Goal: Navigation & Orientation: Find specific page/section

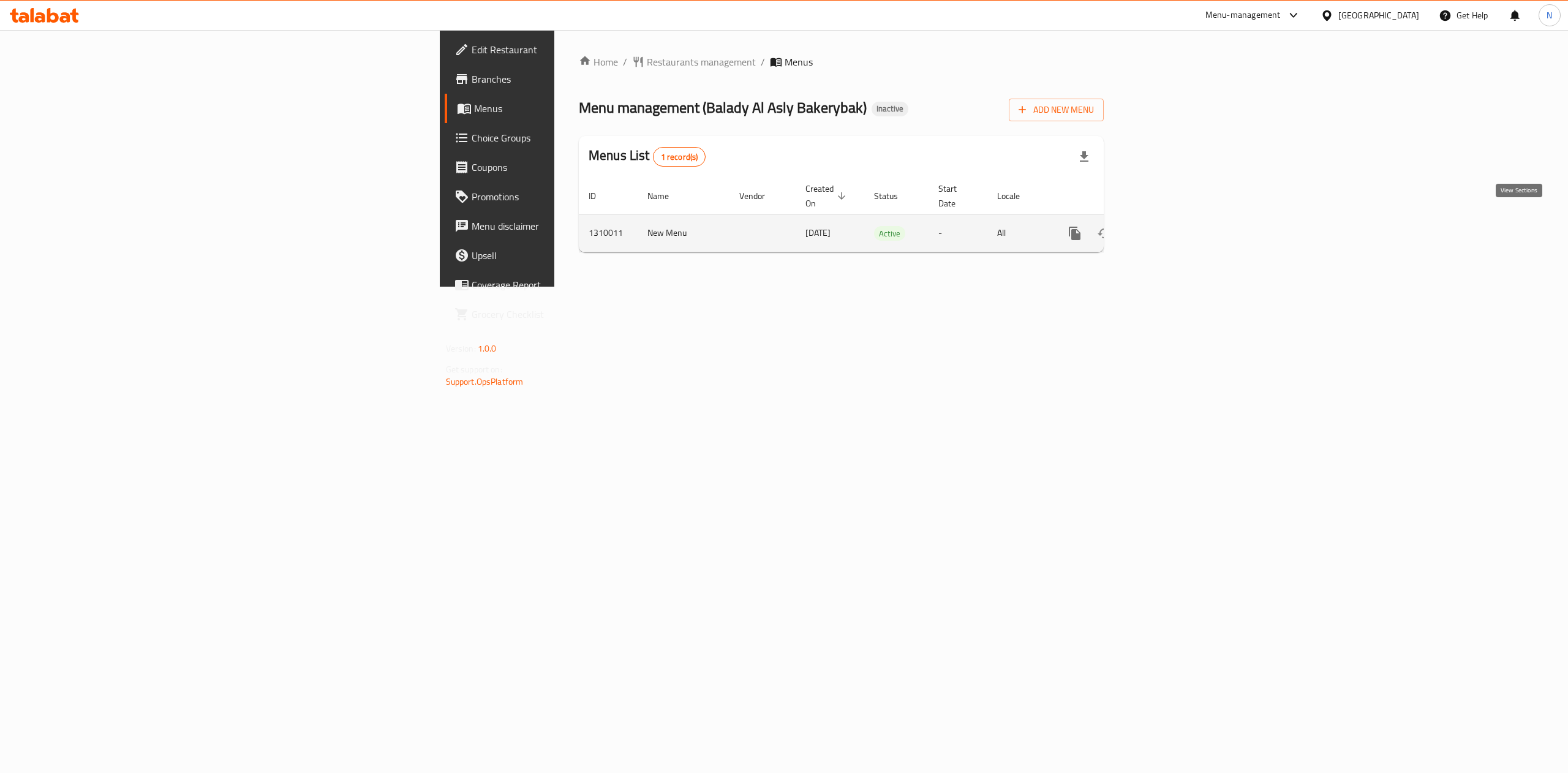
click at [1178, 219] on link "enhanced table" at bounding box center [1163, 233] width 29 height 29
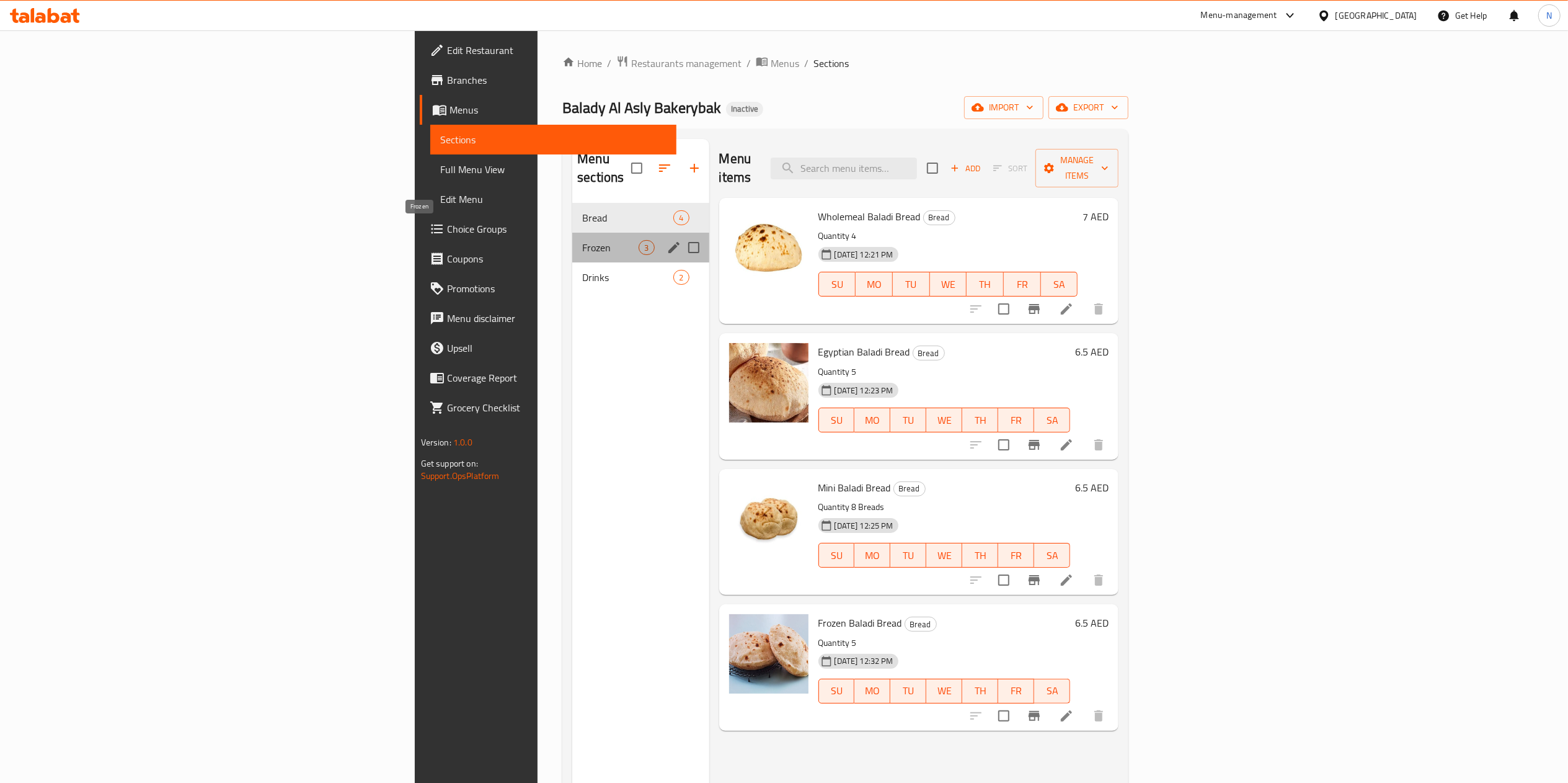
click at [582, 240] on span "Frozen" at bounding box center [610, 247] width 56 height 15
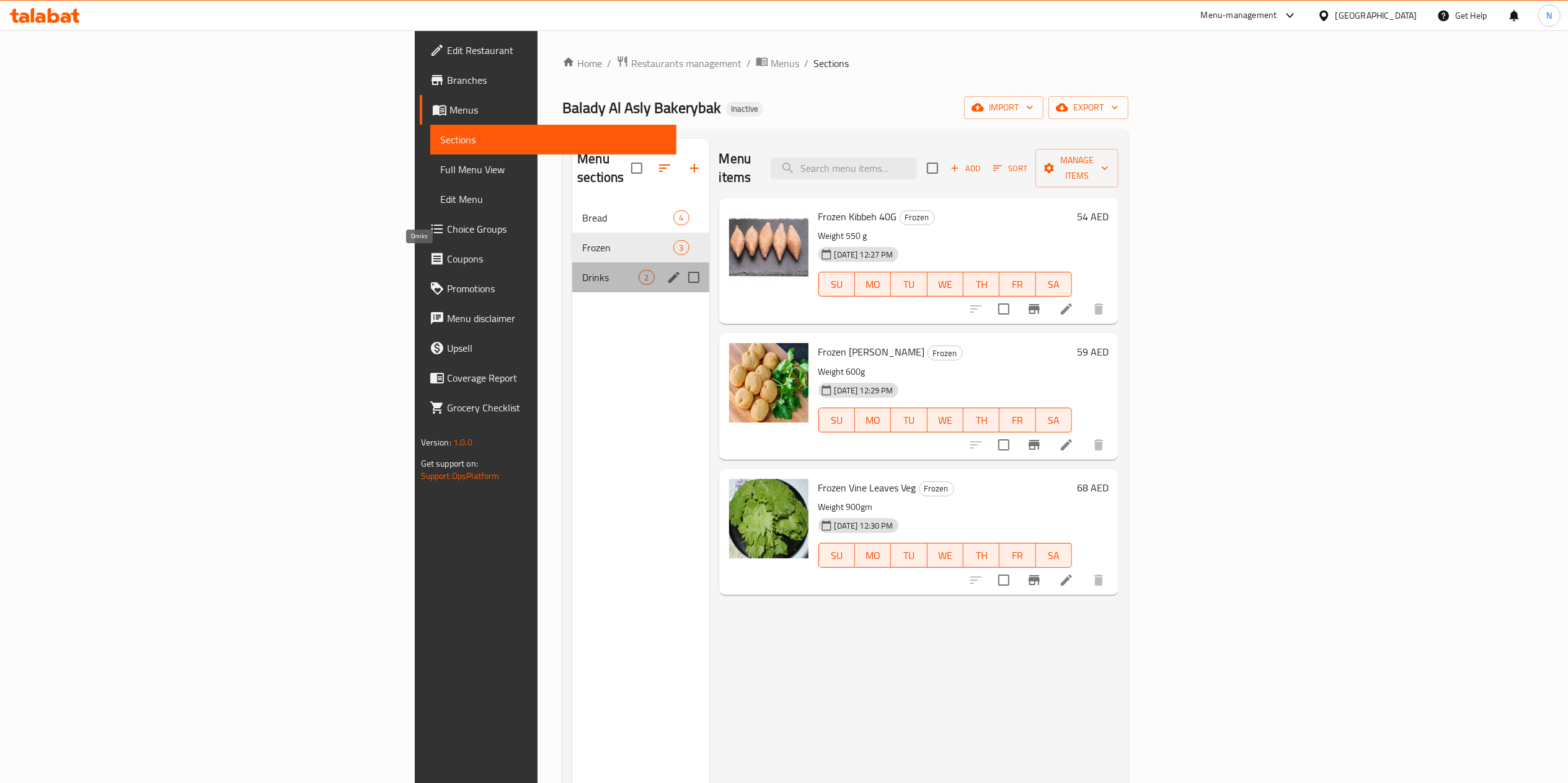
click at [582, 270] on span "Drinks" at bounding box center [610, 277] width 56 height 15
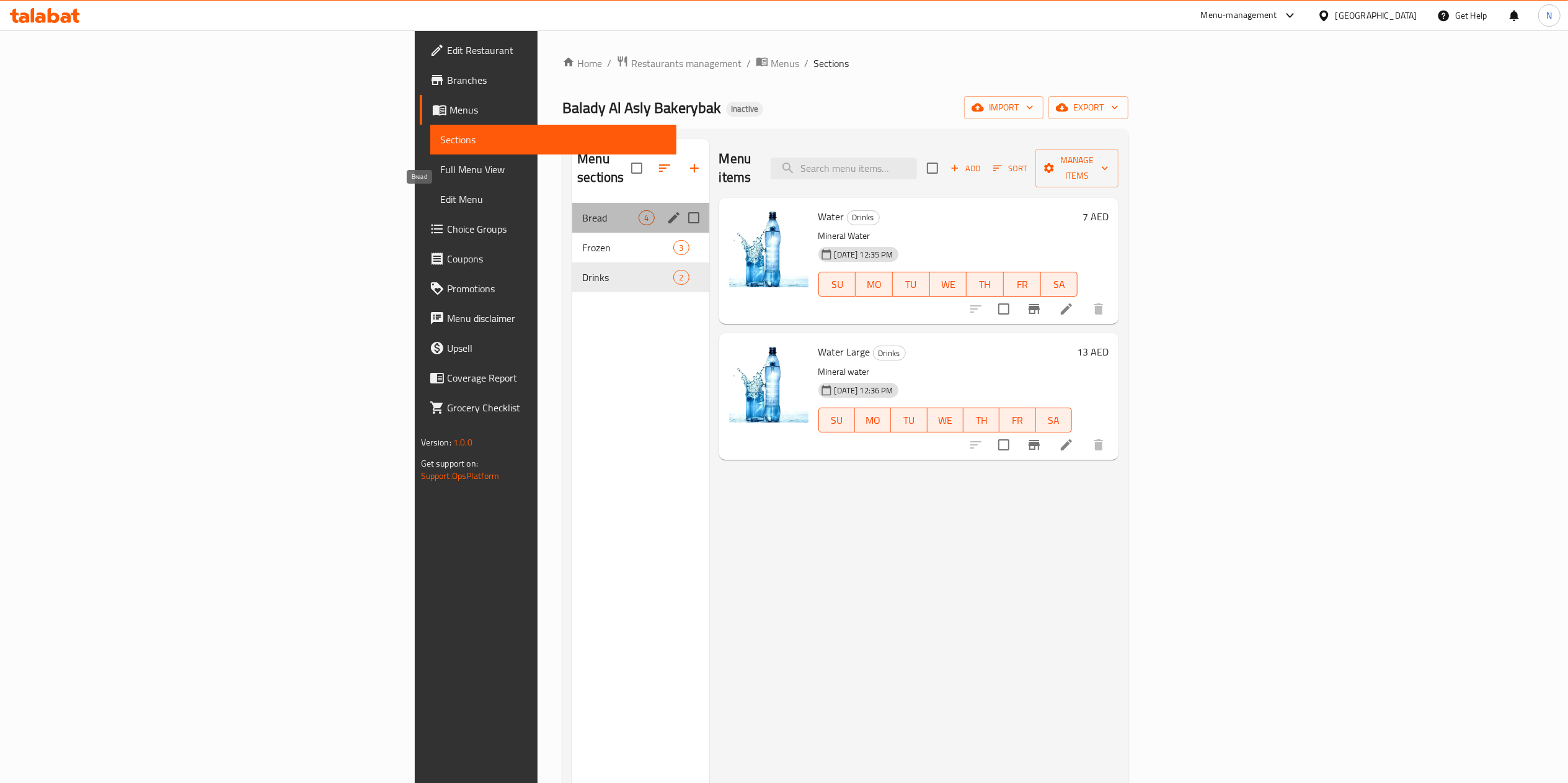
click at [582, 210] on span "Bread" at bounding box center [610, 217] width 56 height 15
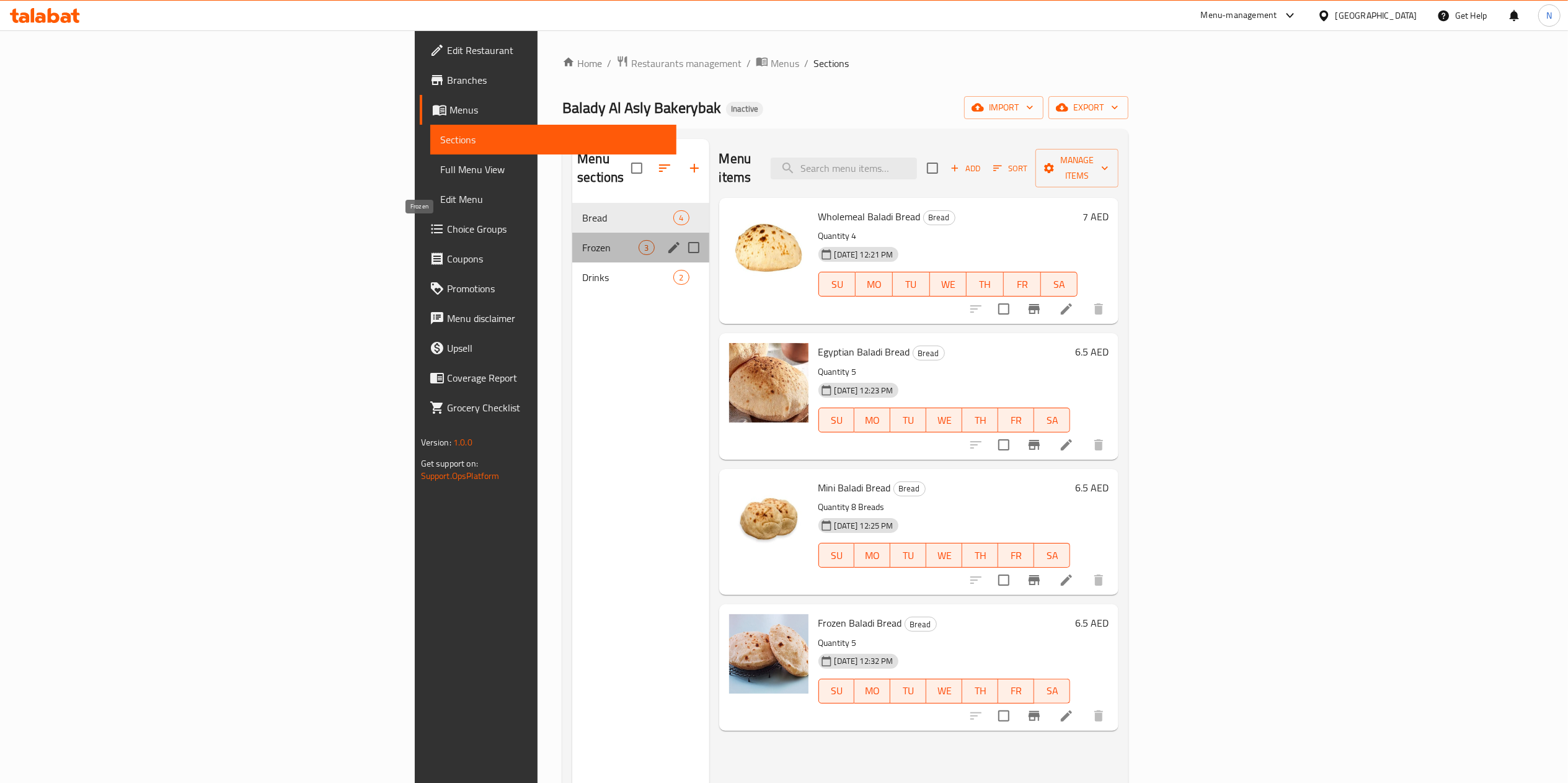
click at [582, 240] on span "Frozen" at bounding box center [610, 247] width 56 height 15
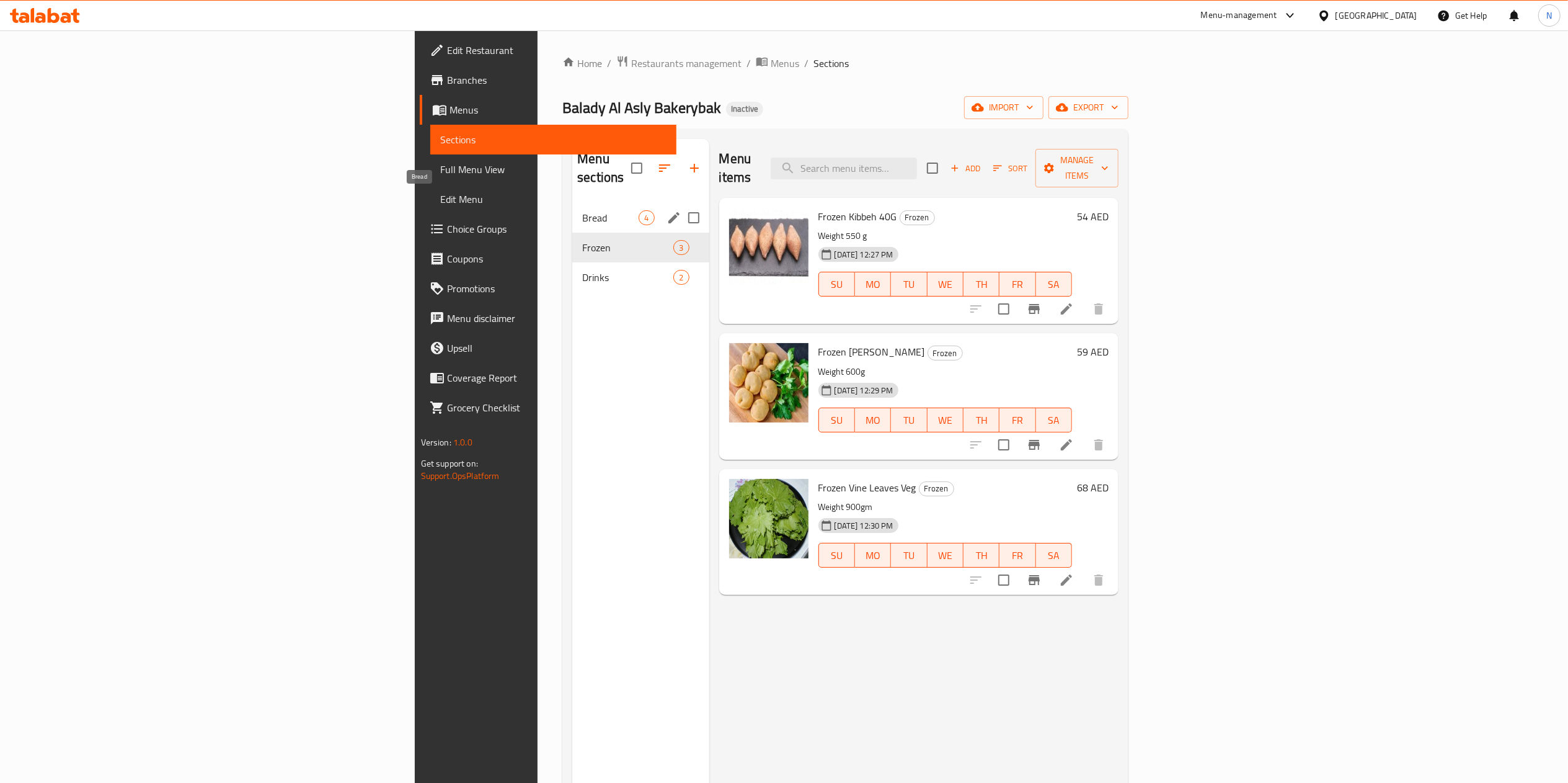
click at [582, 210] on span "Bread" at bounding box center [610, 217] width 56 height 15
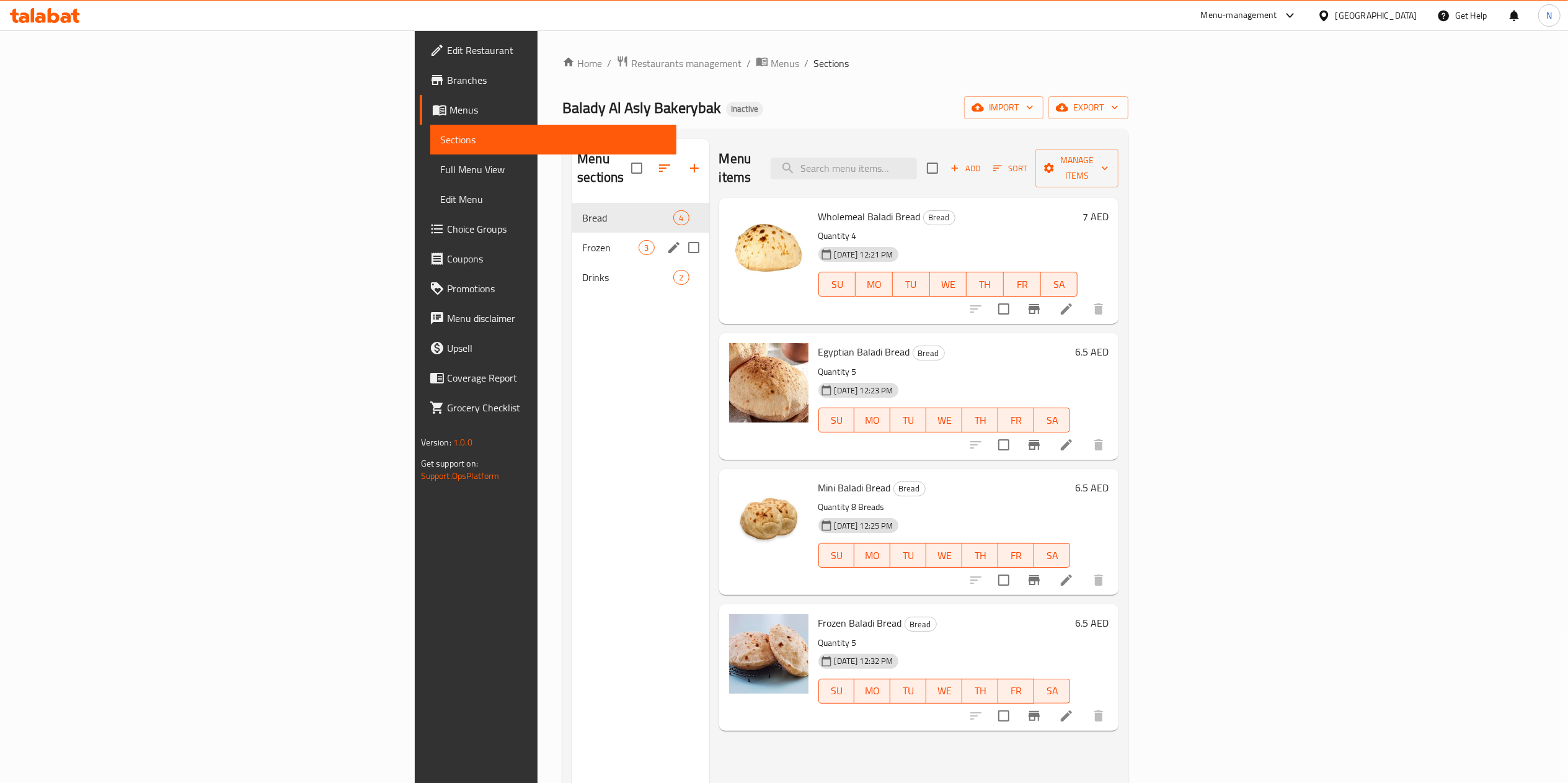
click at [572, 241] on div "Frozen 3" at bounding box center [641, 248] width 136 height 30
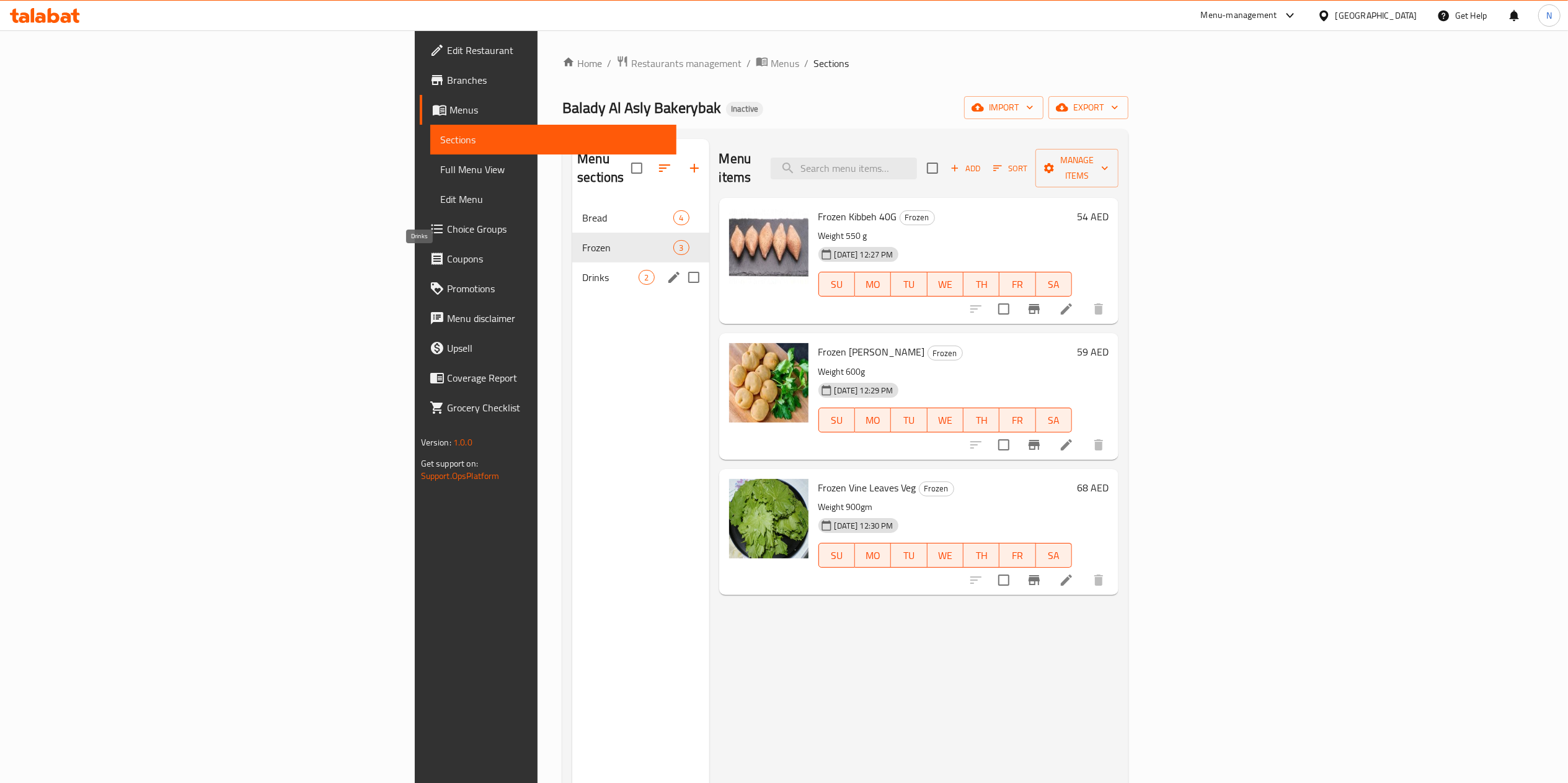
click at [582, 270] on span "Drinks" at bounding box center [610, 277] width 56 height 15
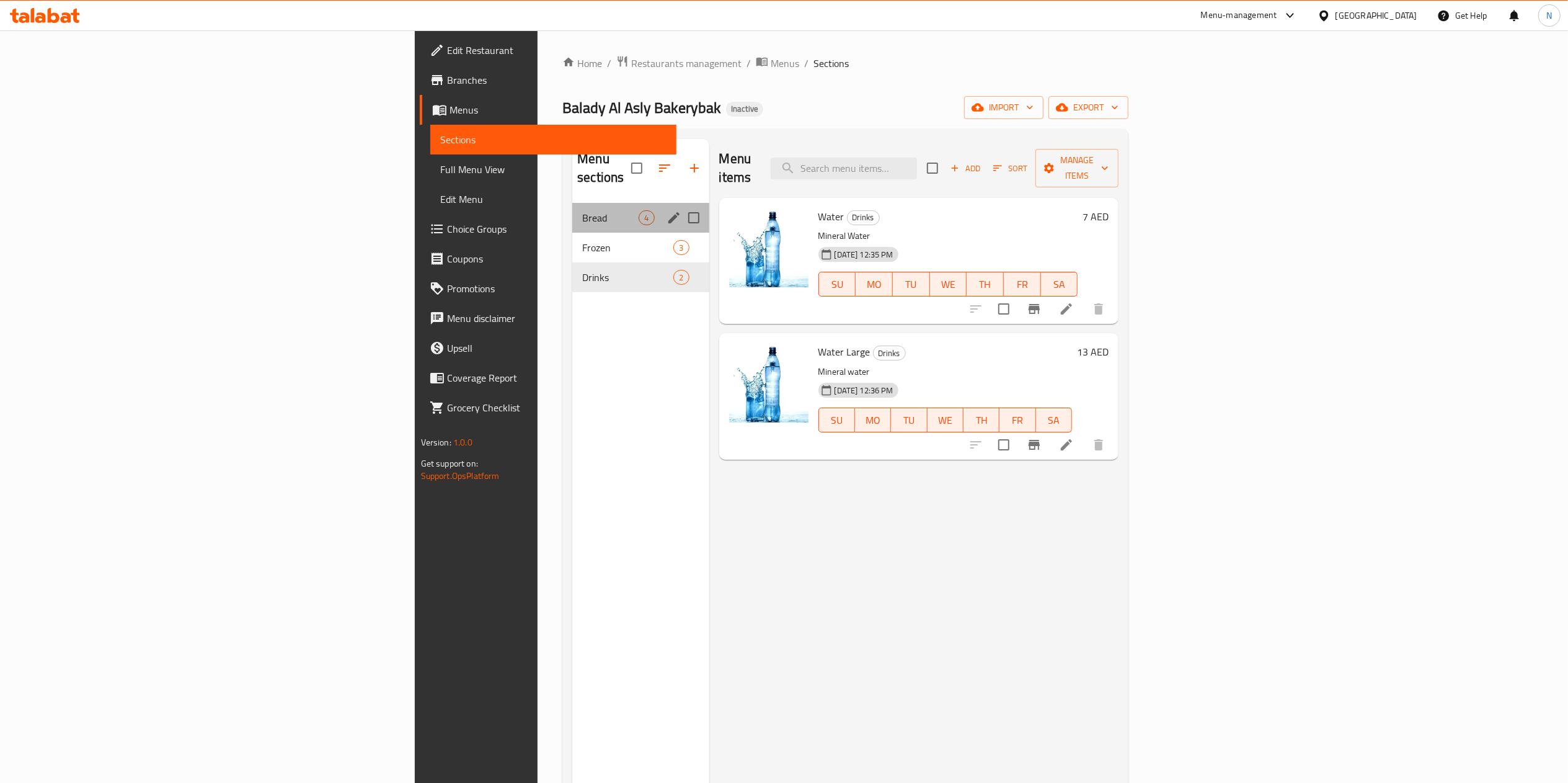
click at [582, 210] on span "Bread" at bounding box center [610, 217] width 56 height 15
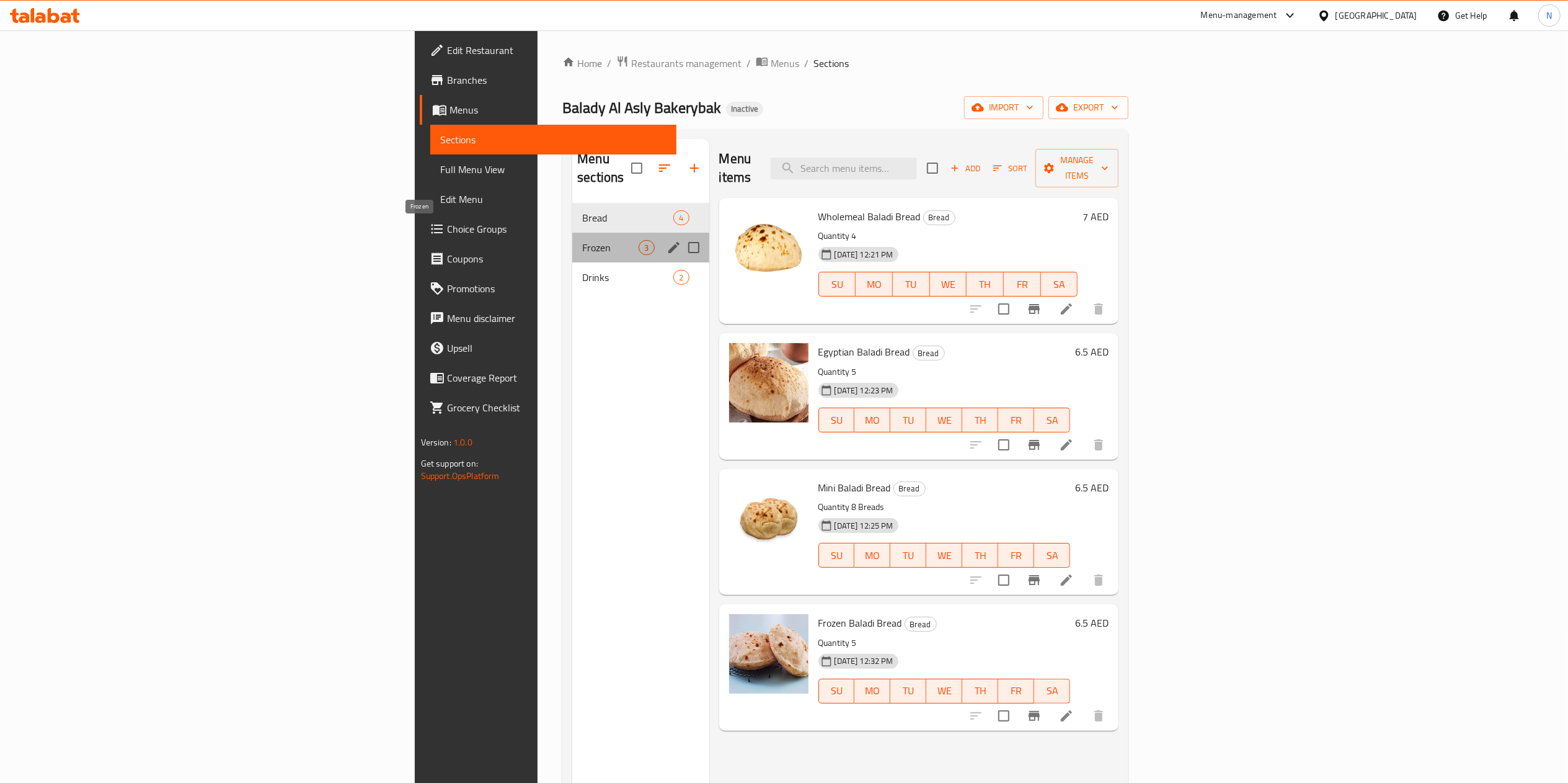
click at [582, 240] on span "Frozen" at bounding box center [610, 247] width 56 height 15
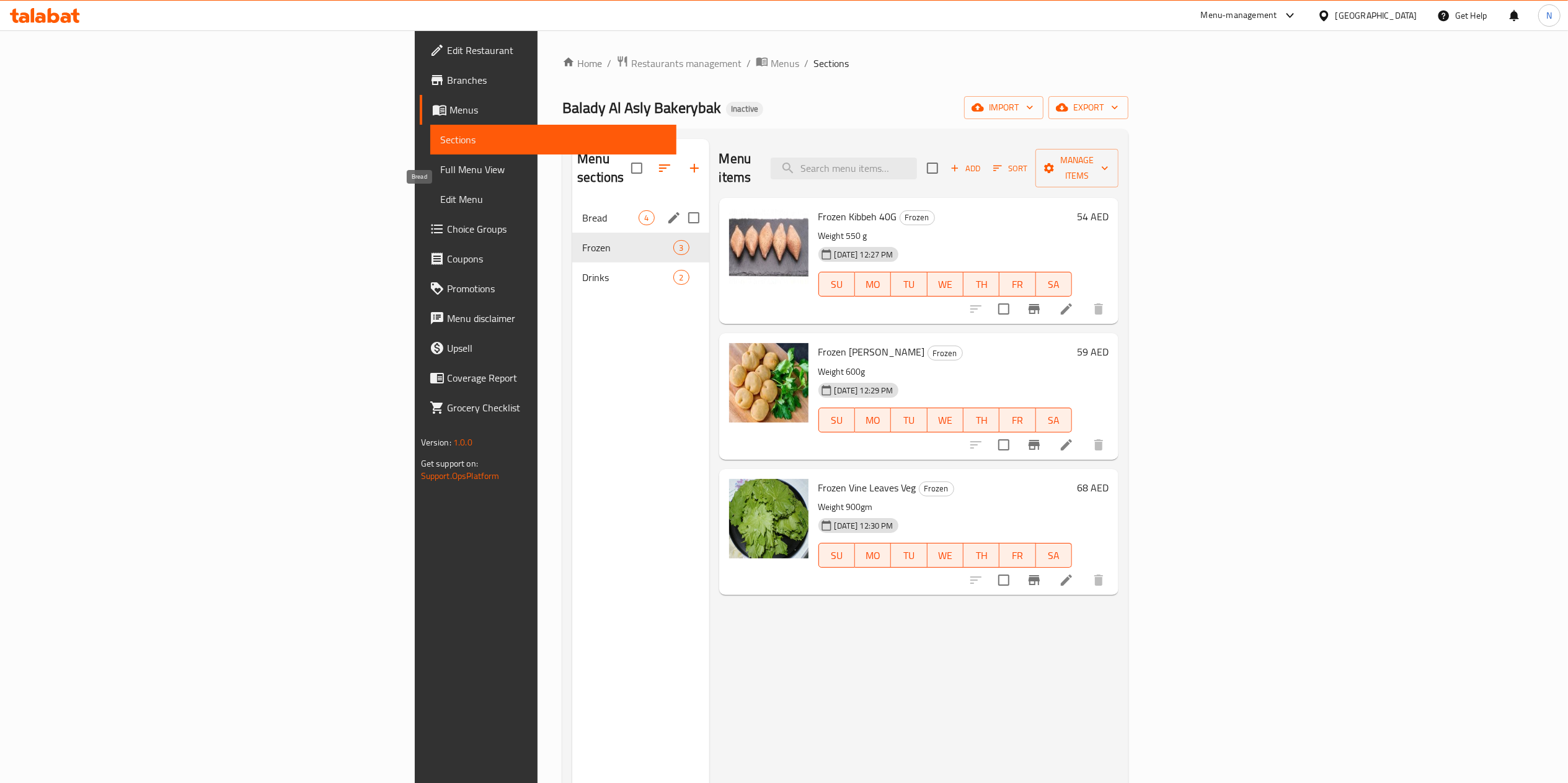
click at [582, 210] on span "Bread" at bounding box center [610, 217] width 56 height 15
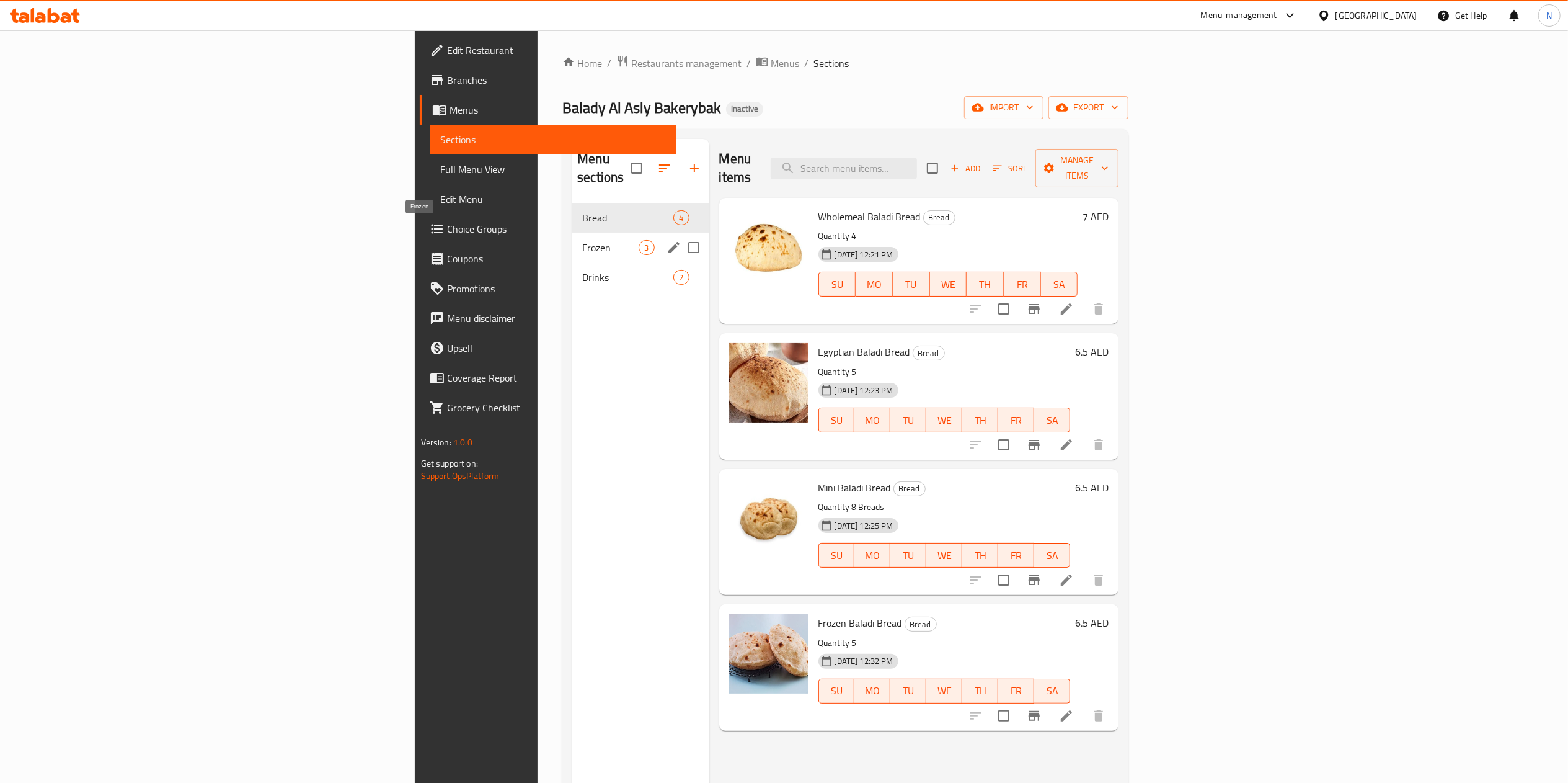
click at [582, 240] on span "Frozen" at bounding box center [610, 247] width 56 height 15
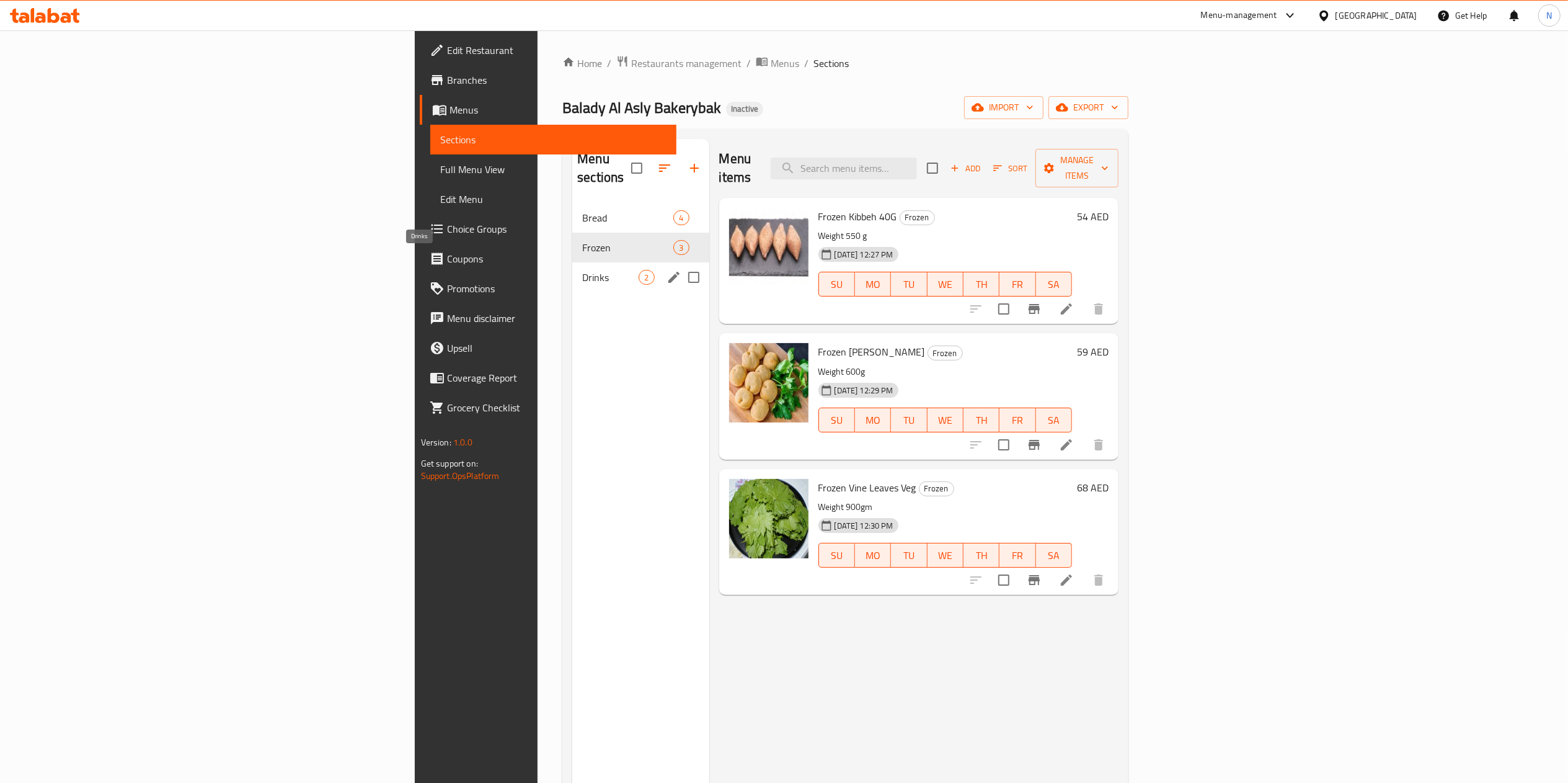
click at [582, 270] on span "Drinks" at bounding box center [610, 277] width 56 height 15
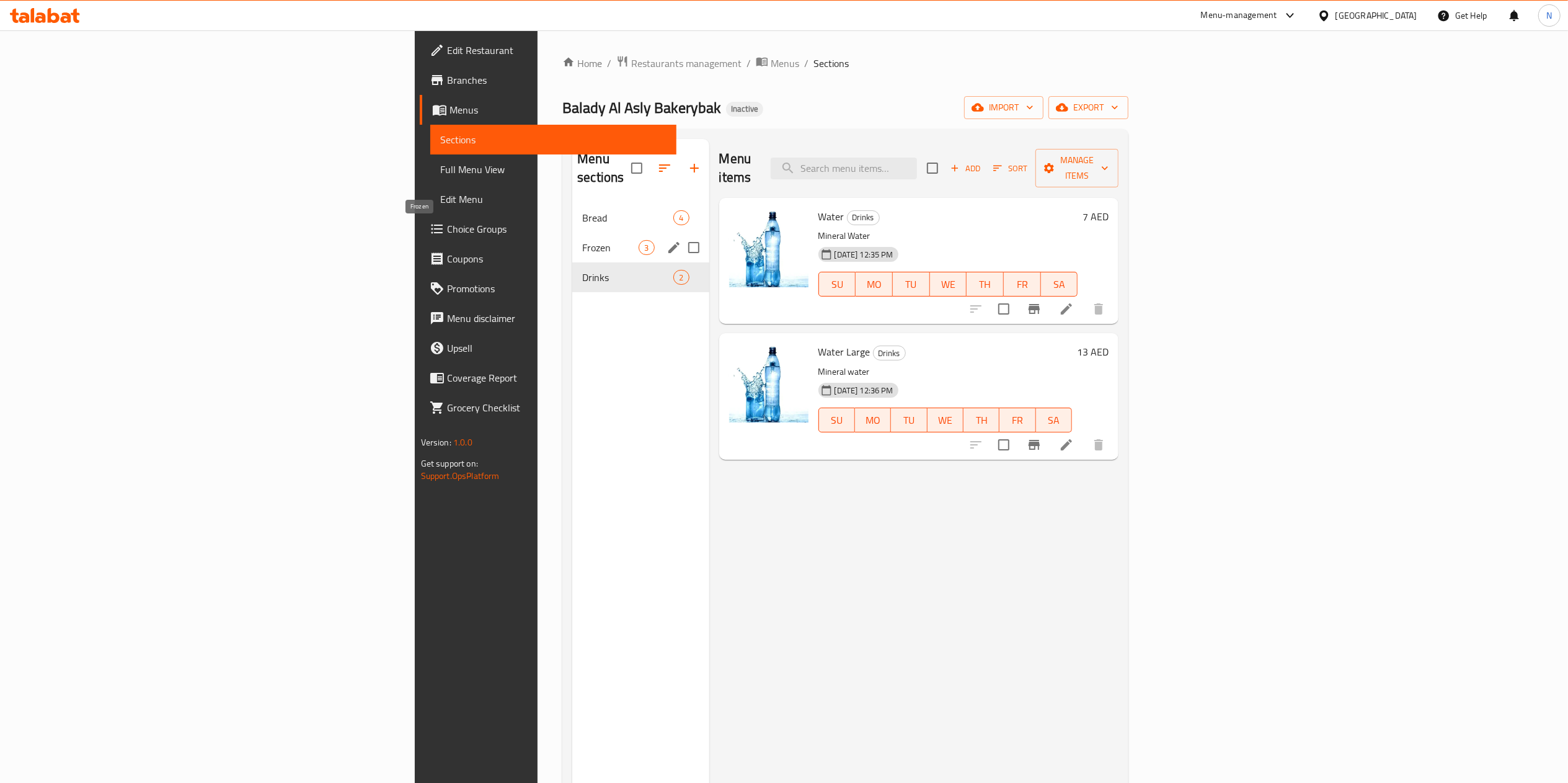
click at [582, 240] on span "Frozen" at bounding box center [610, 247] width 56 height 15
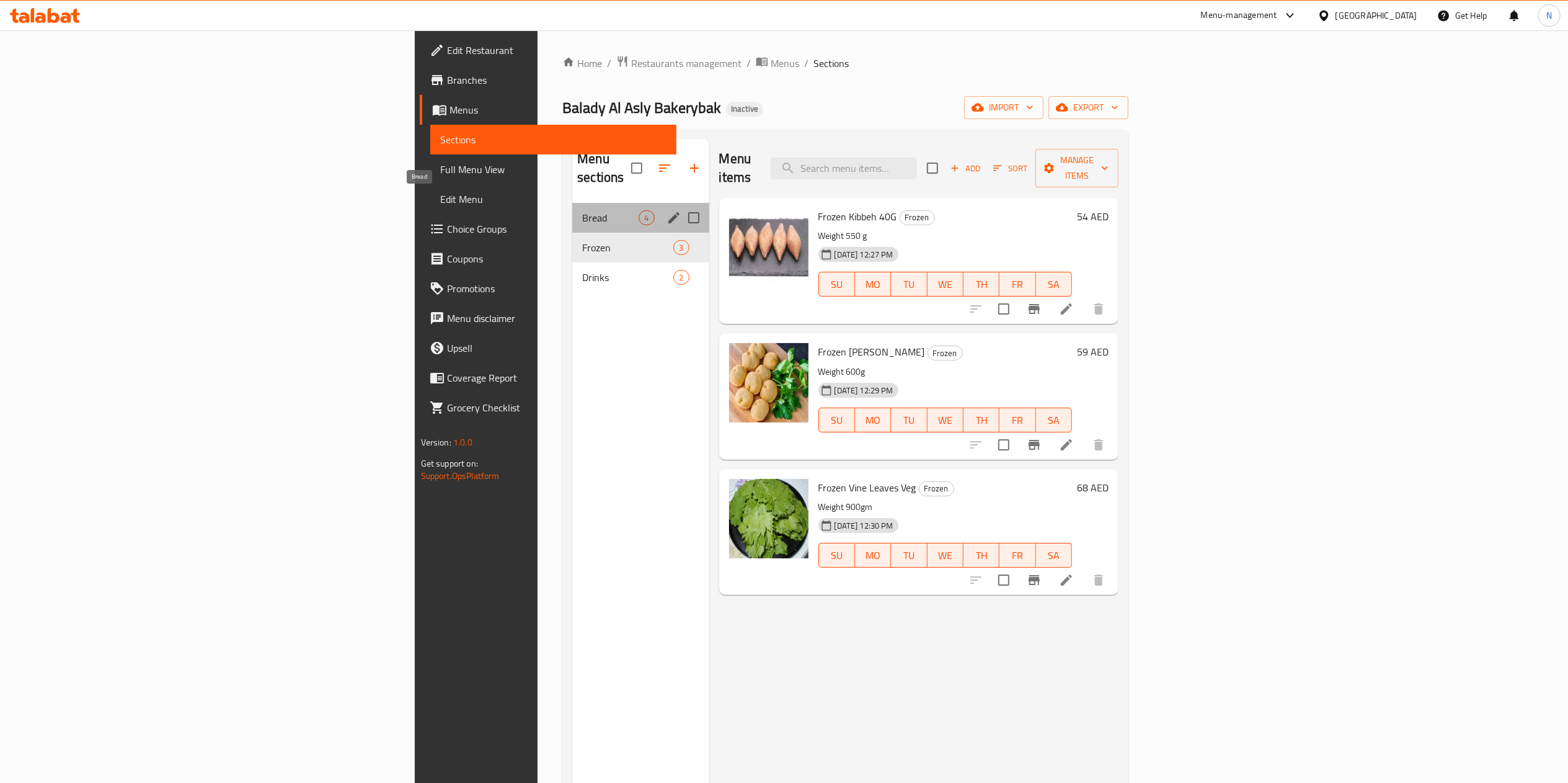
click at [582, 210] on span "Bread" at bounding box center [610, 217] width 56 height 15
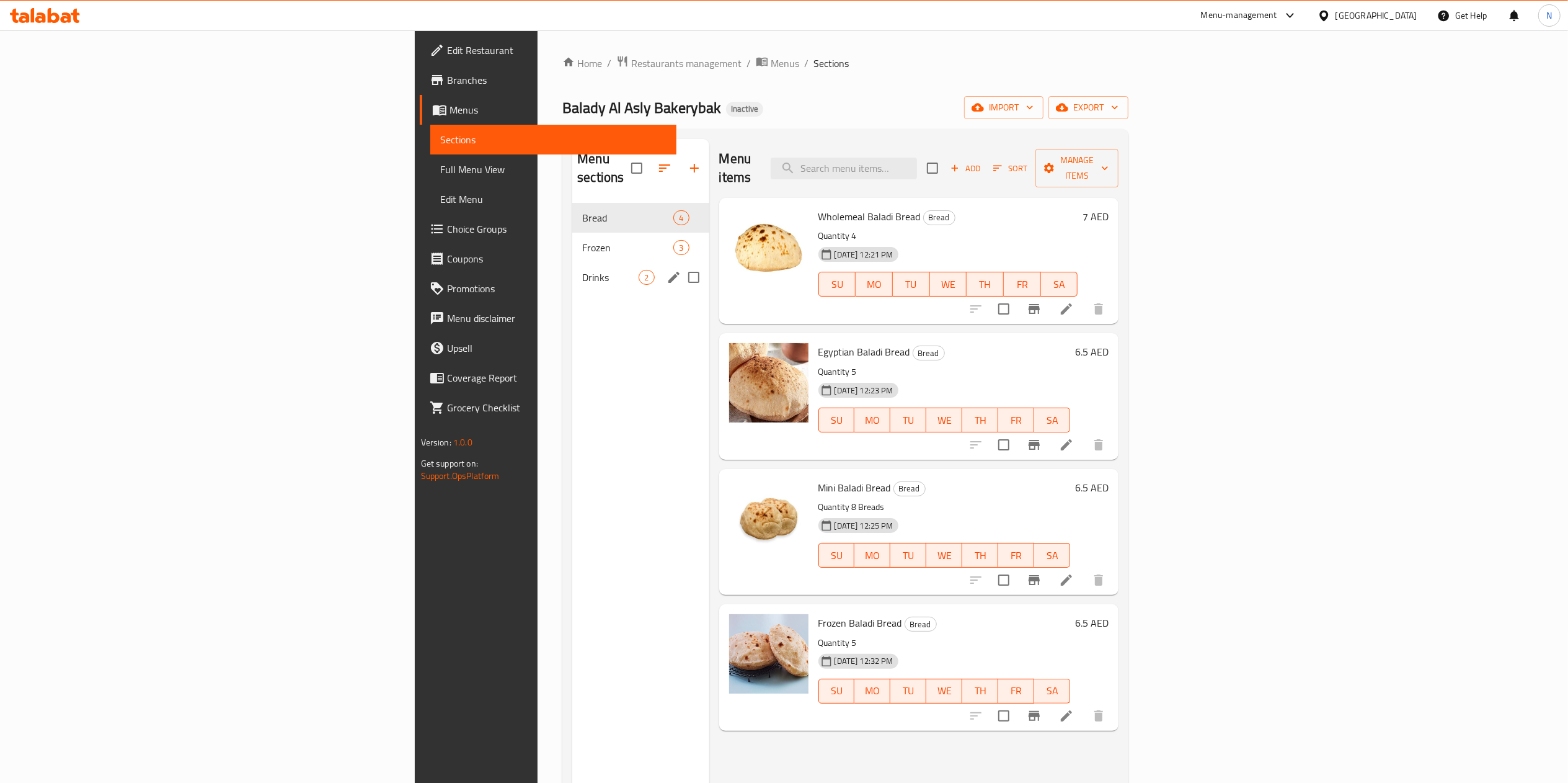
click at [572, 272] on div "Drinks 2" at bounding box center [641, 277] width 136 height 30
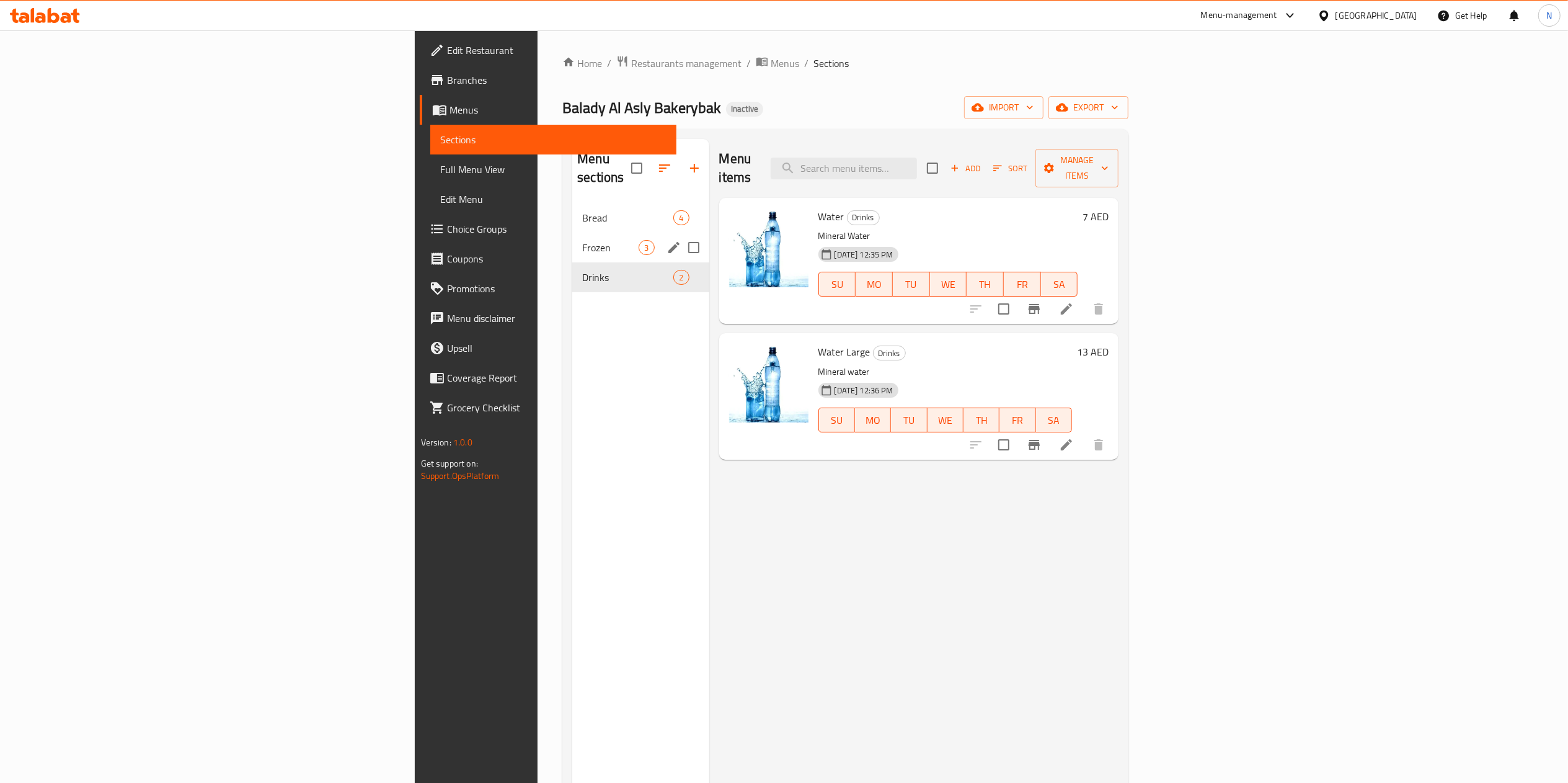
click at [572, 238] on div "Frozen 3" at bounding box center [641, 248] width 136 height 30
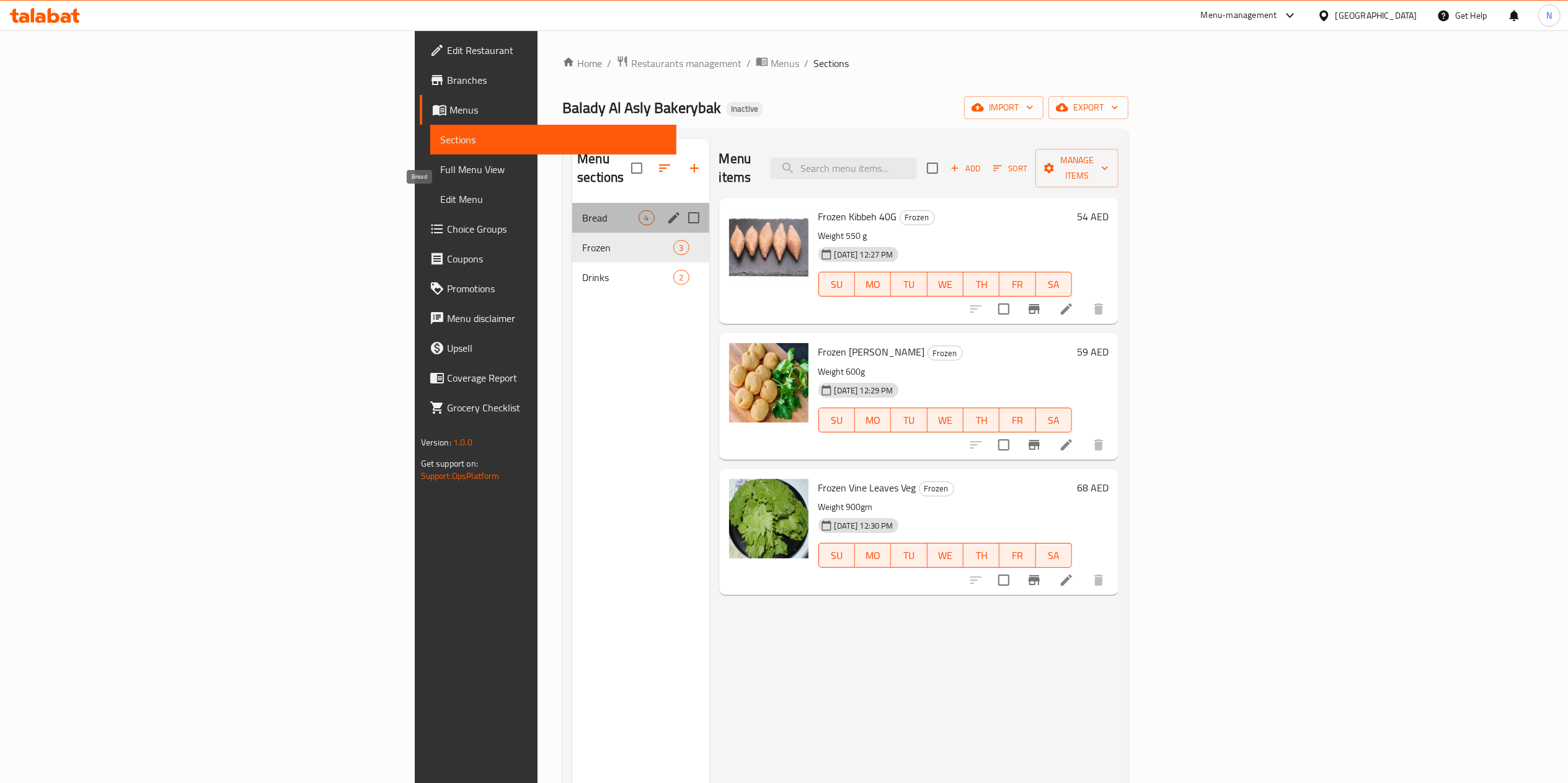
click at [582, 210] on span "Bread" at bounding box center [610, 217] width 56 height 15
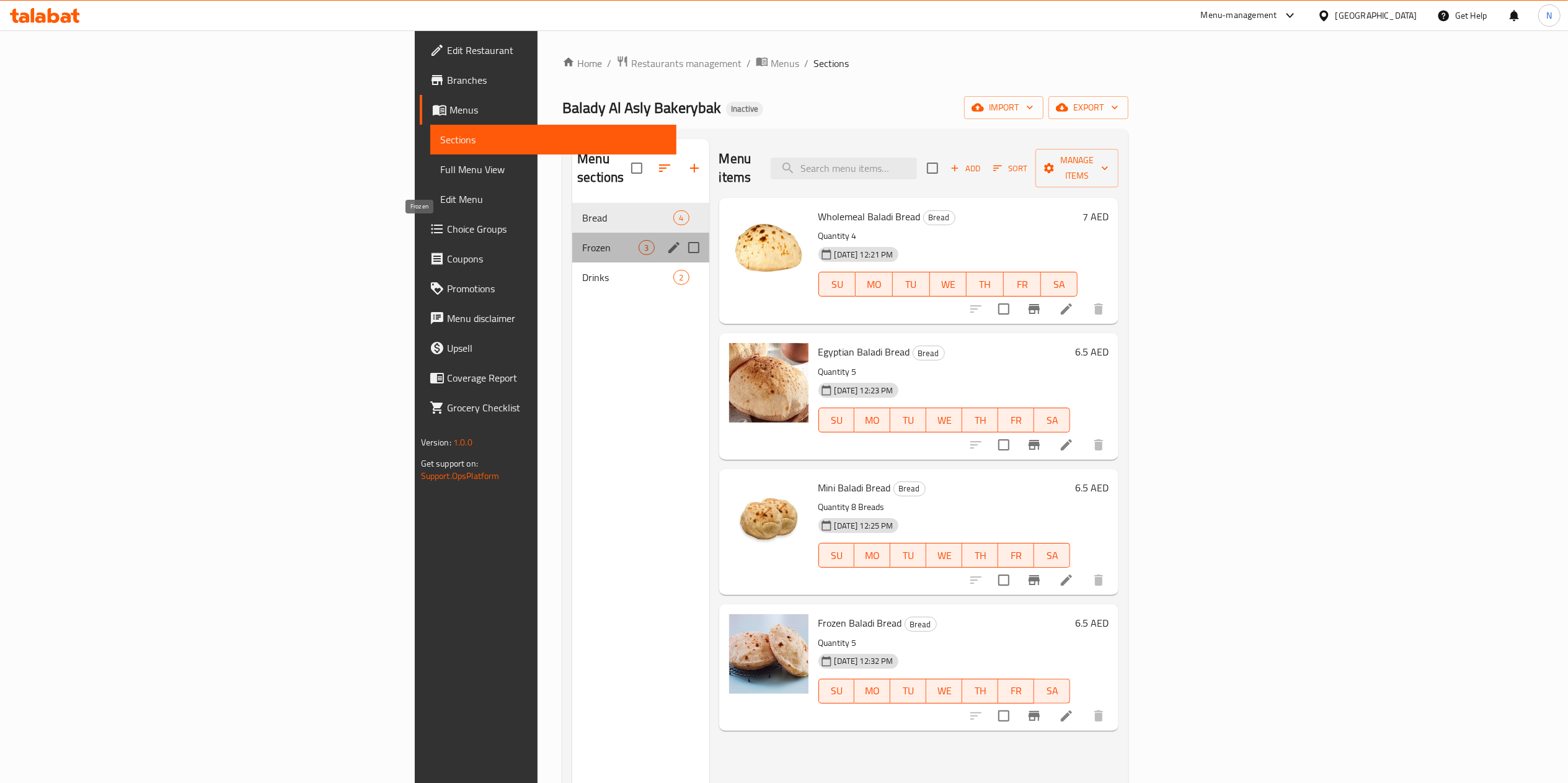
click at [582, 240] on span "Frozen" at bounding box center [610, 247] width 56 height 15
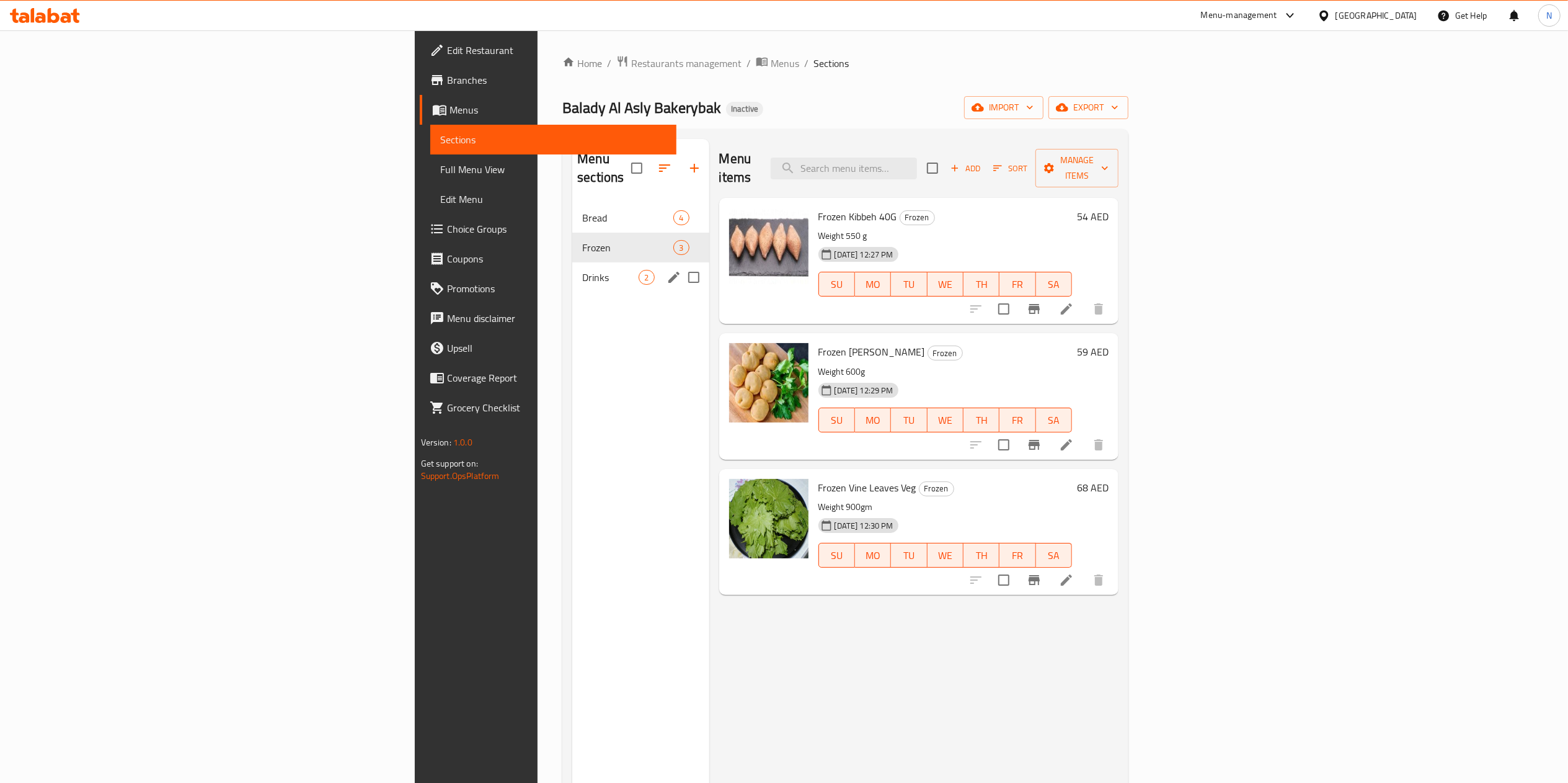
click at [572, 273] on div "Drinks 2" at bounding box center [641, 277] width 136 height 30
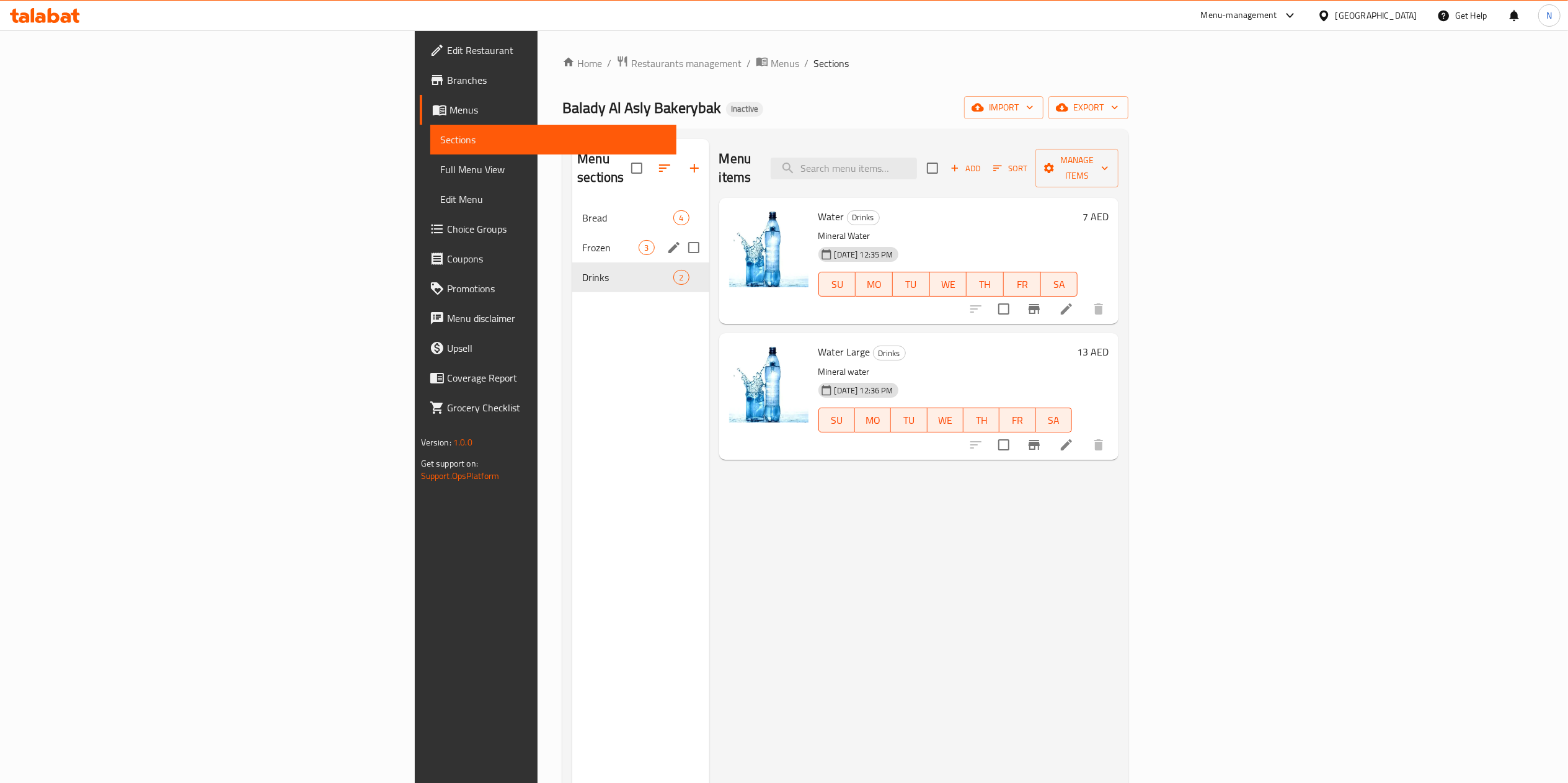
click at [572, 239] on div "Frozen 3" at bounding box center [641, 248] width 136 height 30
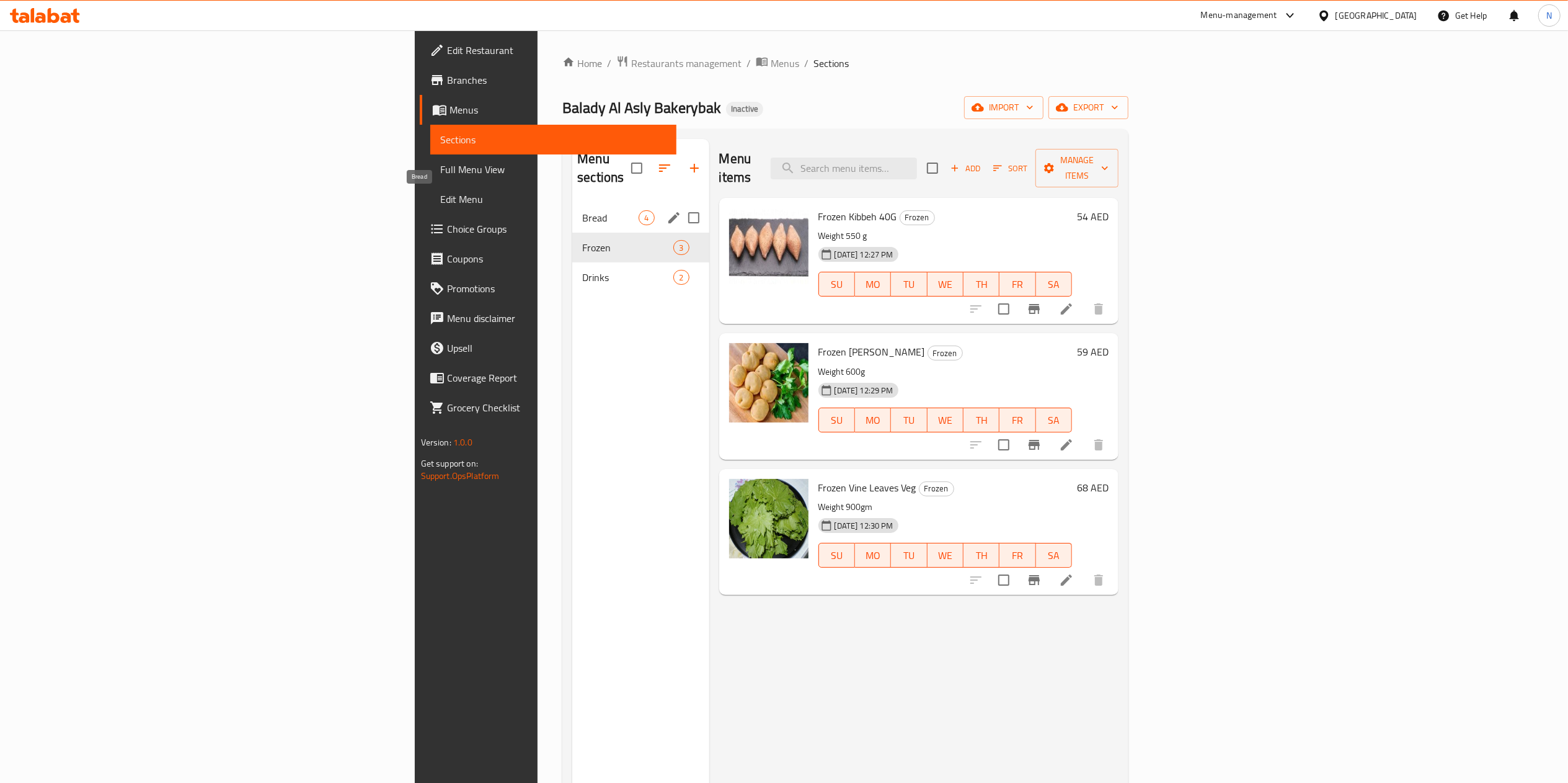
click at [582, 210] on span "Bread" at bounding box center [610, 217] width 56 height 15
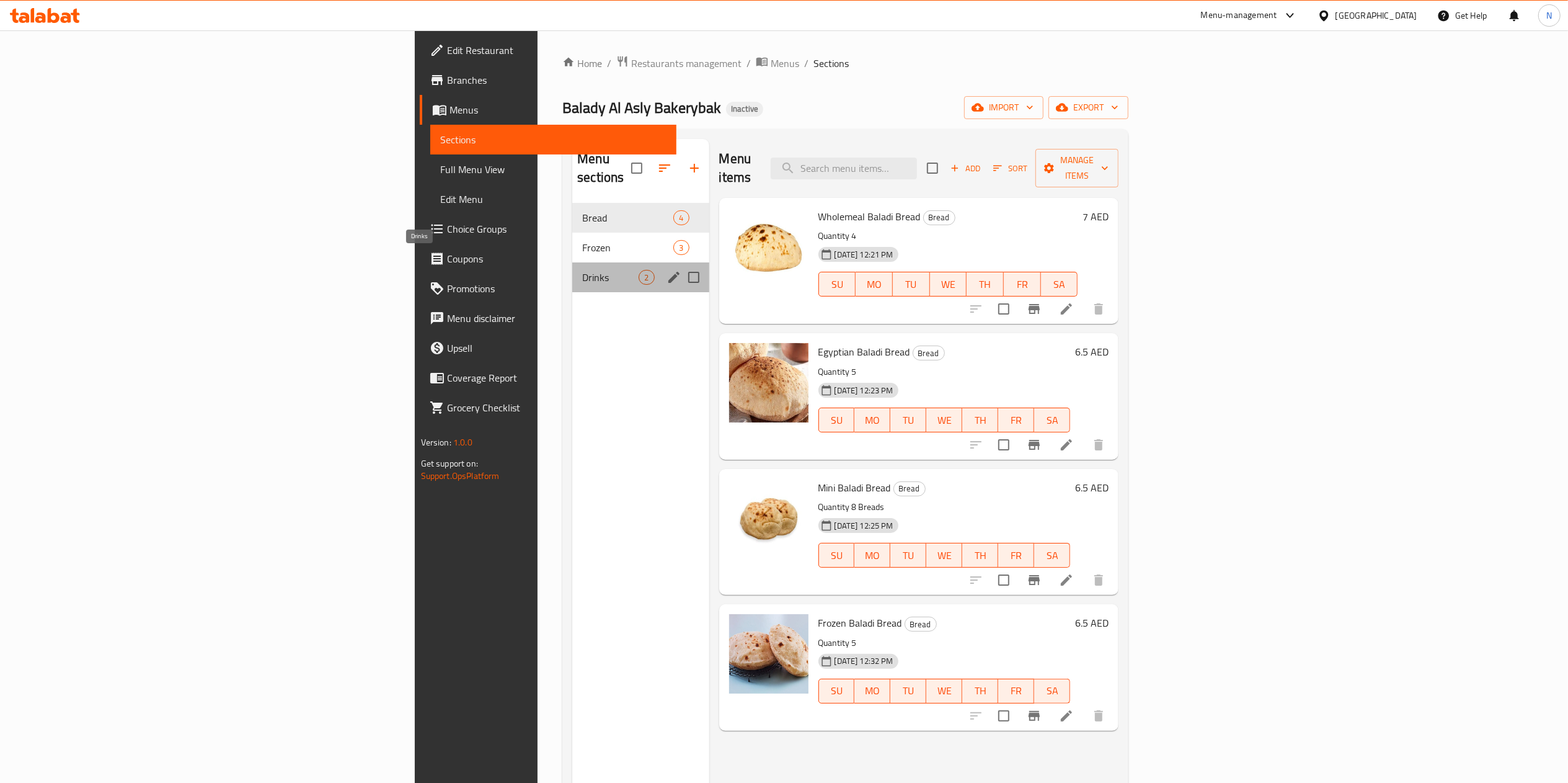
click at [582, 270] on span "Drinks" at bounding box center [610, 277] width 56 height 15
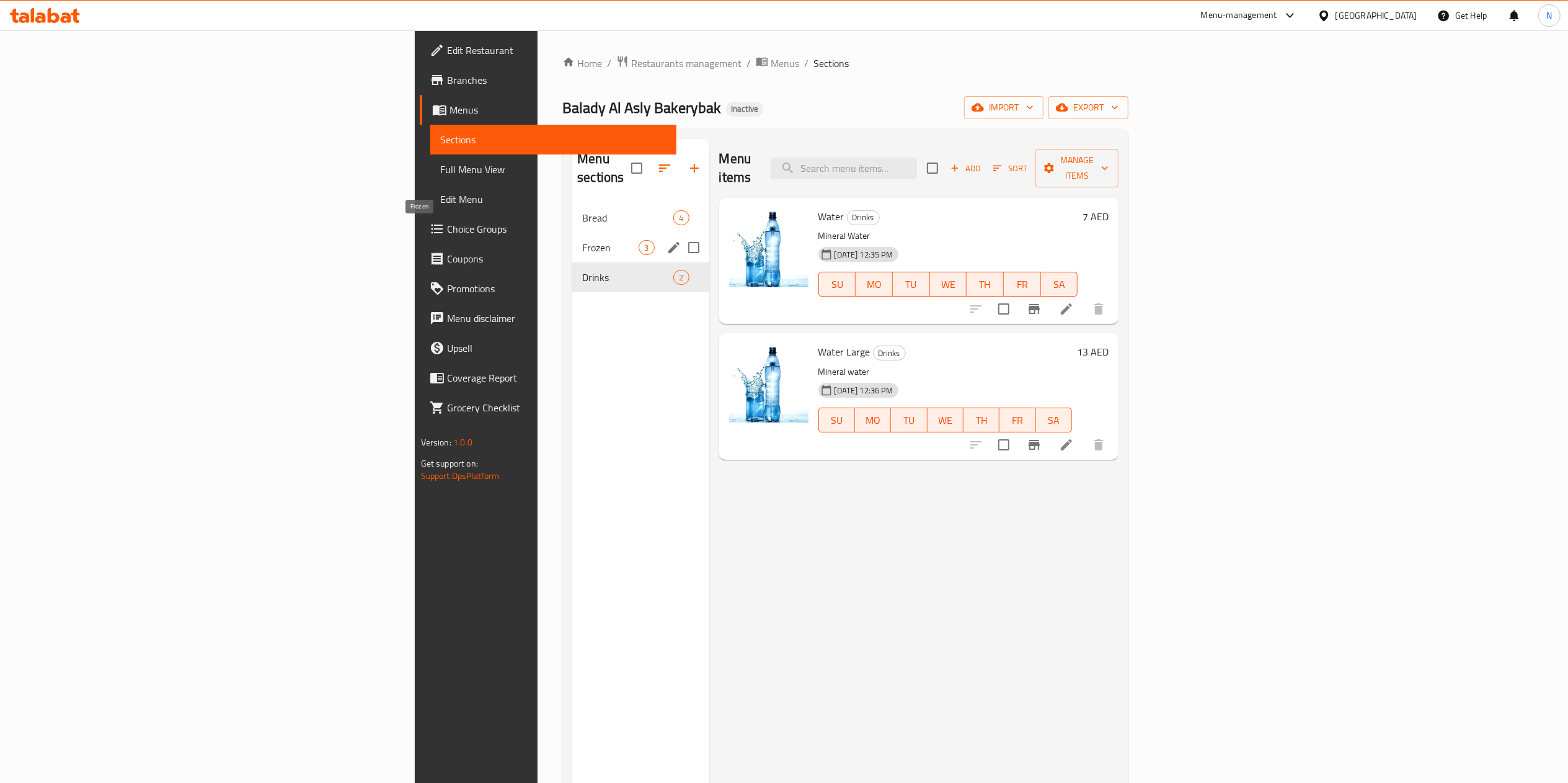
click at [582, 240] on span "Frozen" at bounding box center [610, 247] width 56 height 15
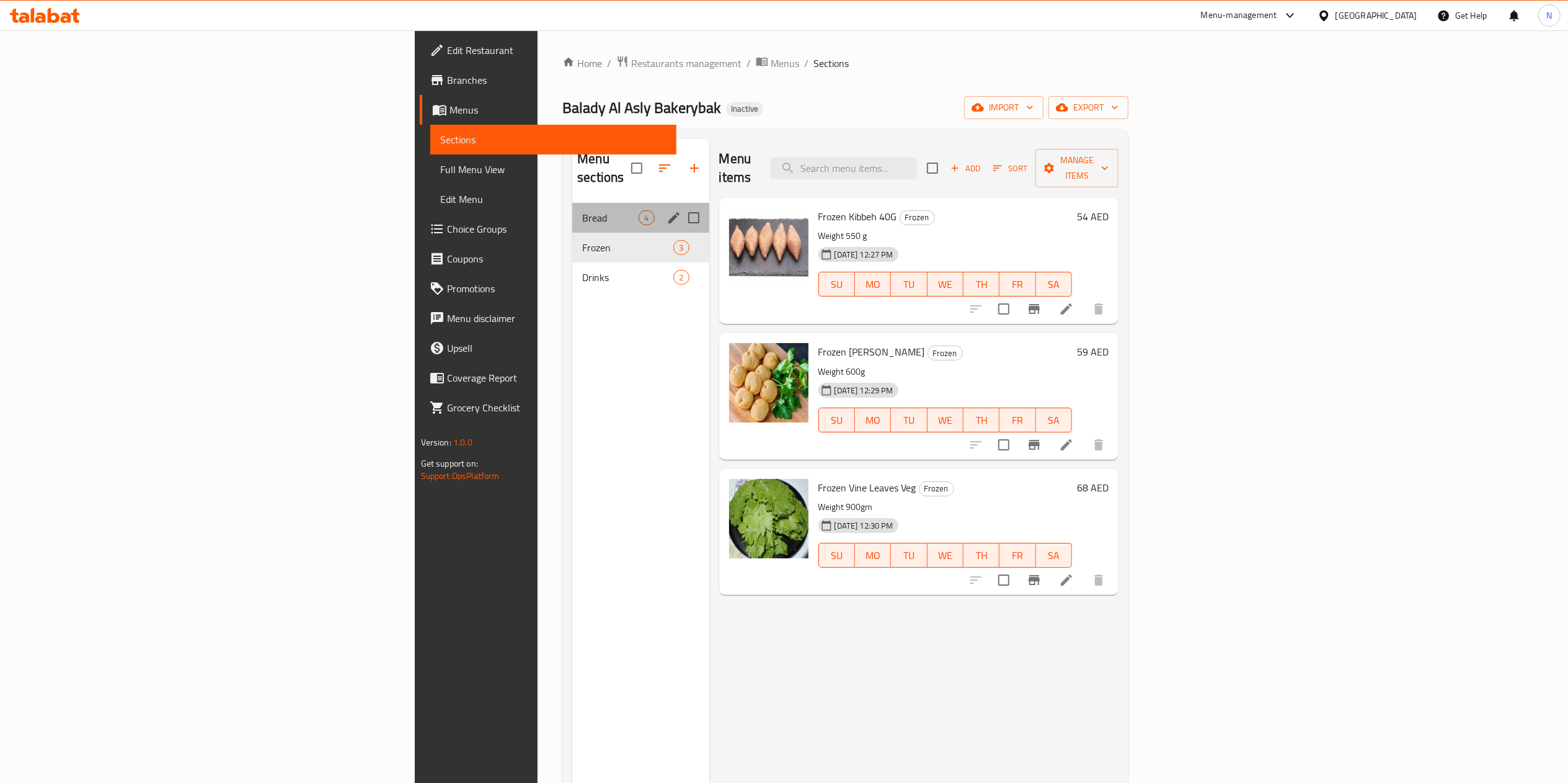
click at [572, 203] on div "Bread 4" at bounding box center [641, 217] width 136 height 30
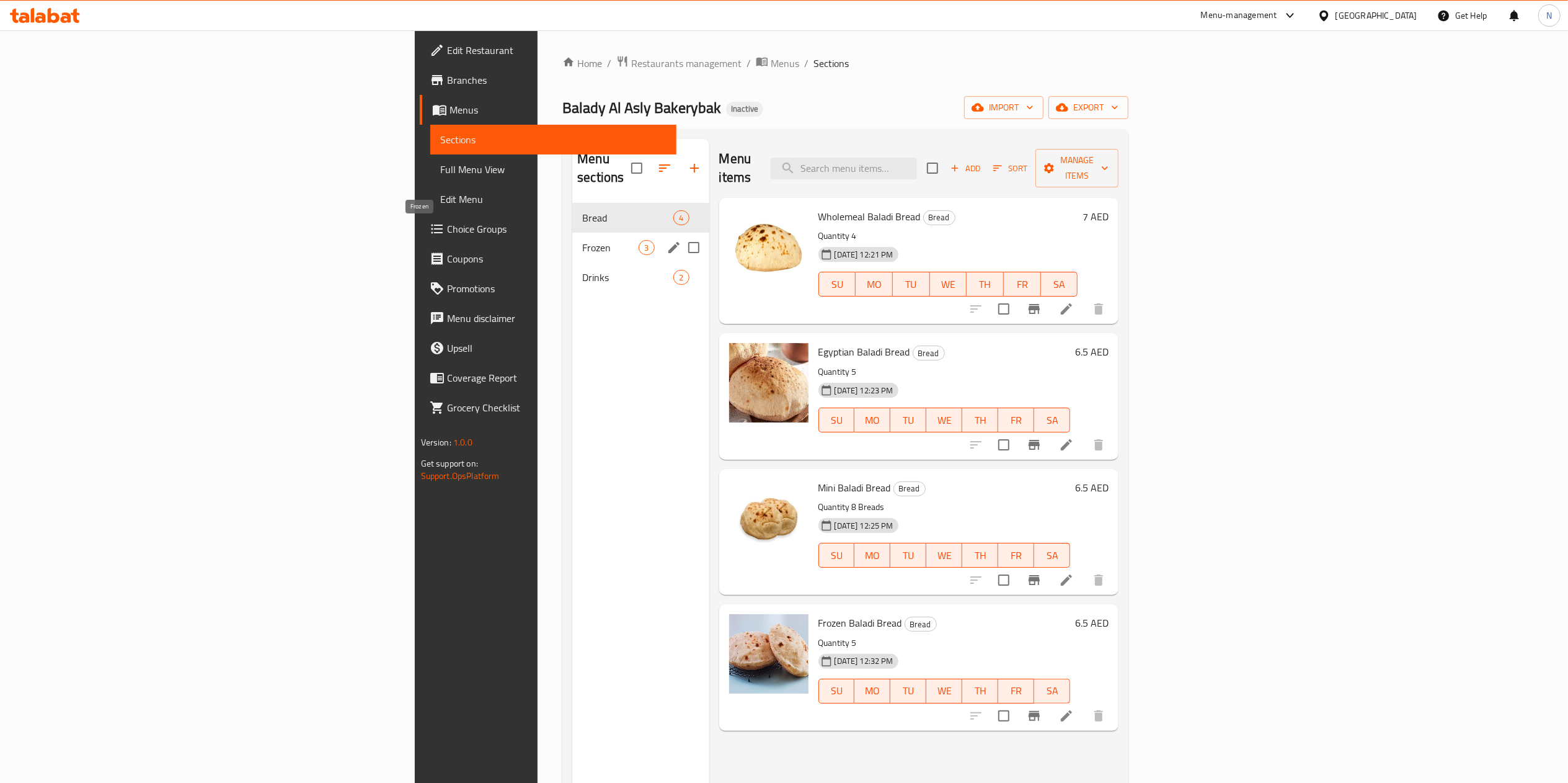
click at [582, 240] on span "Frozen" at bounding box center [610, 247] width 56 height 15
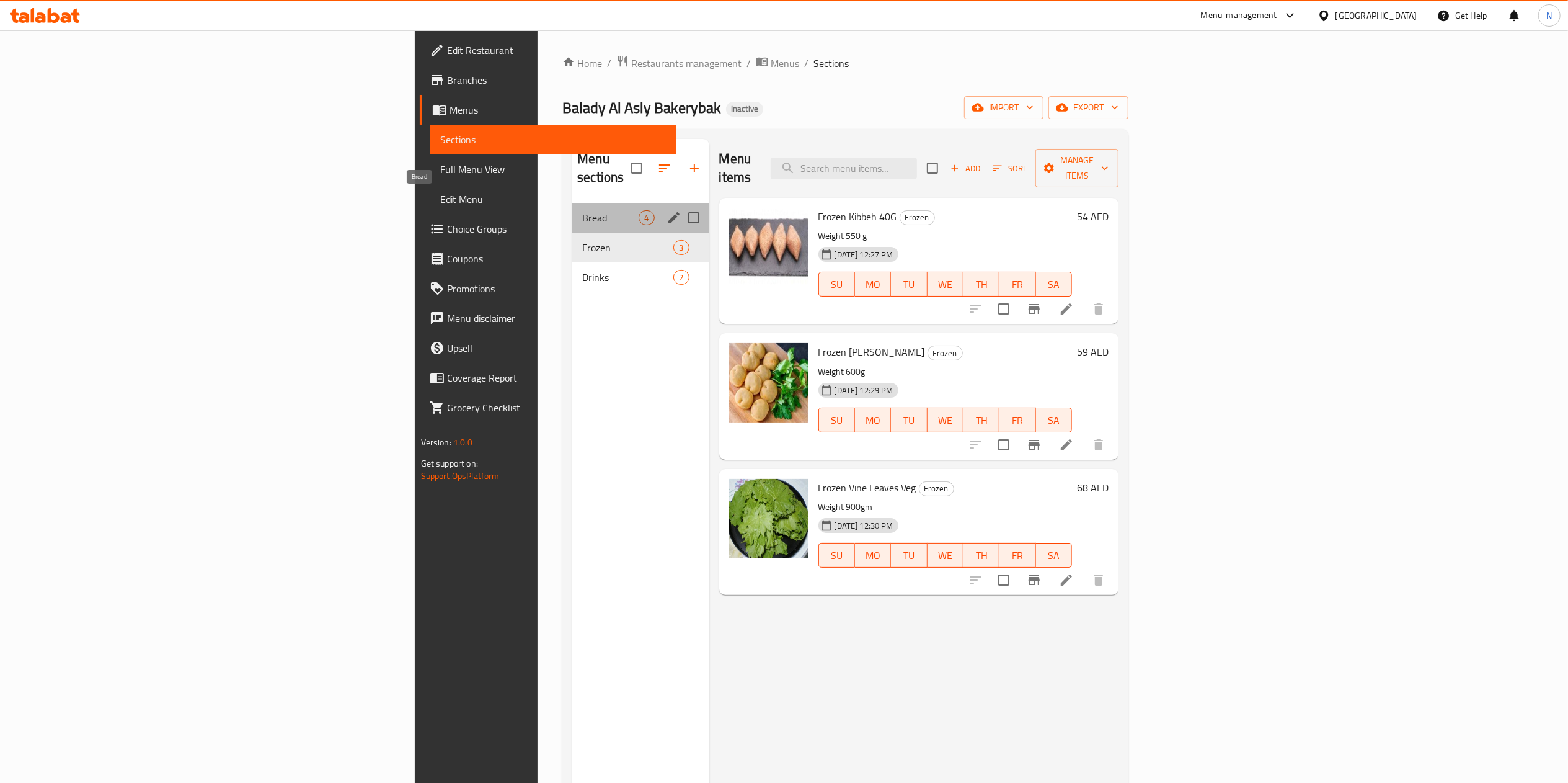
click at [582, 210] on span "Bread" at bounding box center [610, 217] width 56 height 15
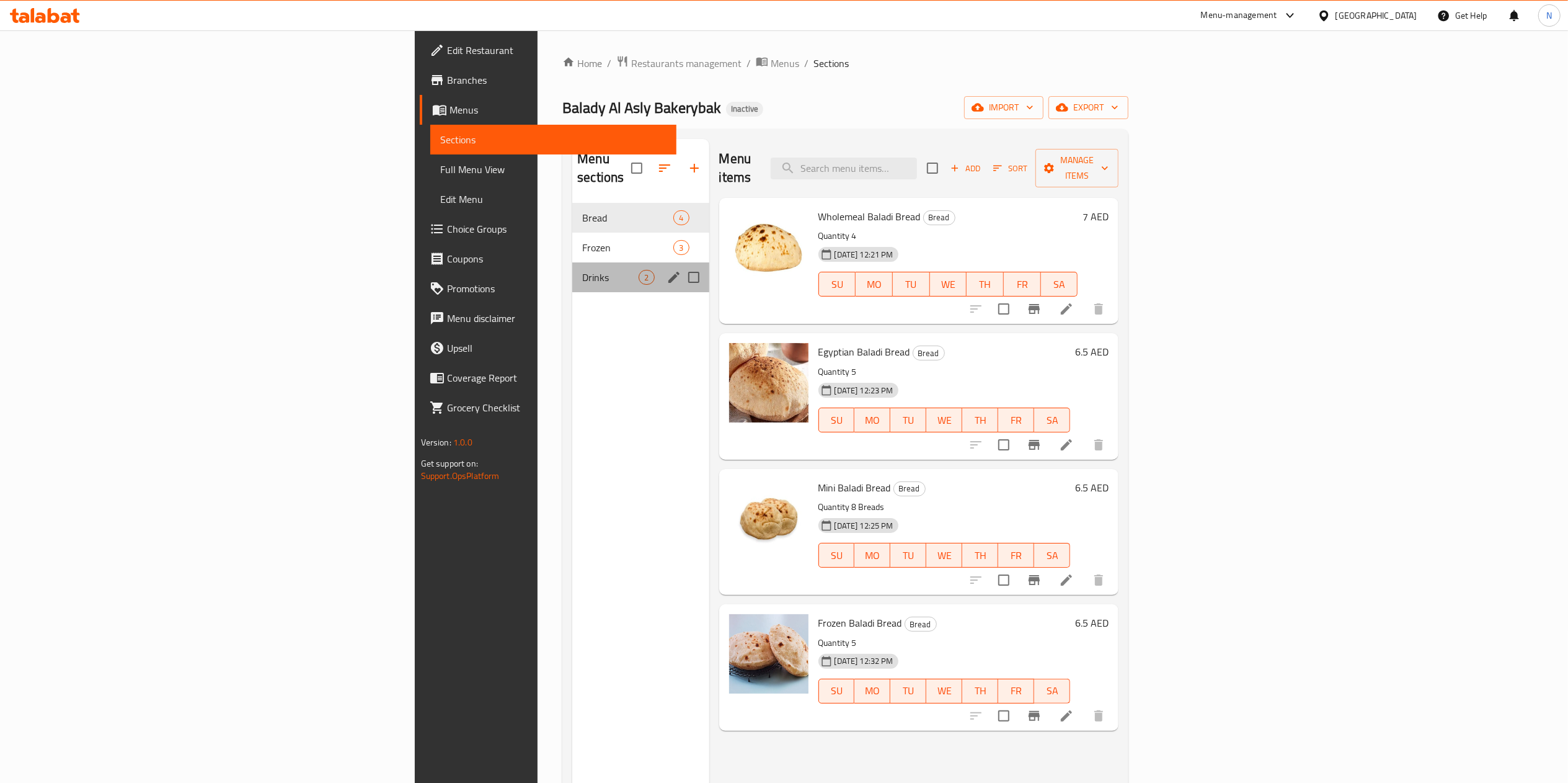
click at [572, 262] on div "Drinks 2" at bounding box center [641, 277] width 136 height 30
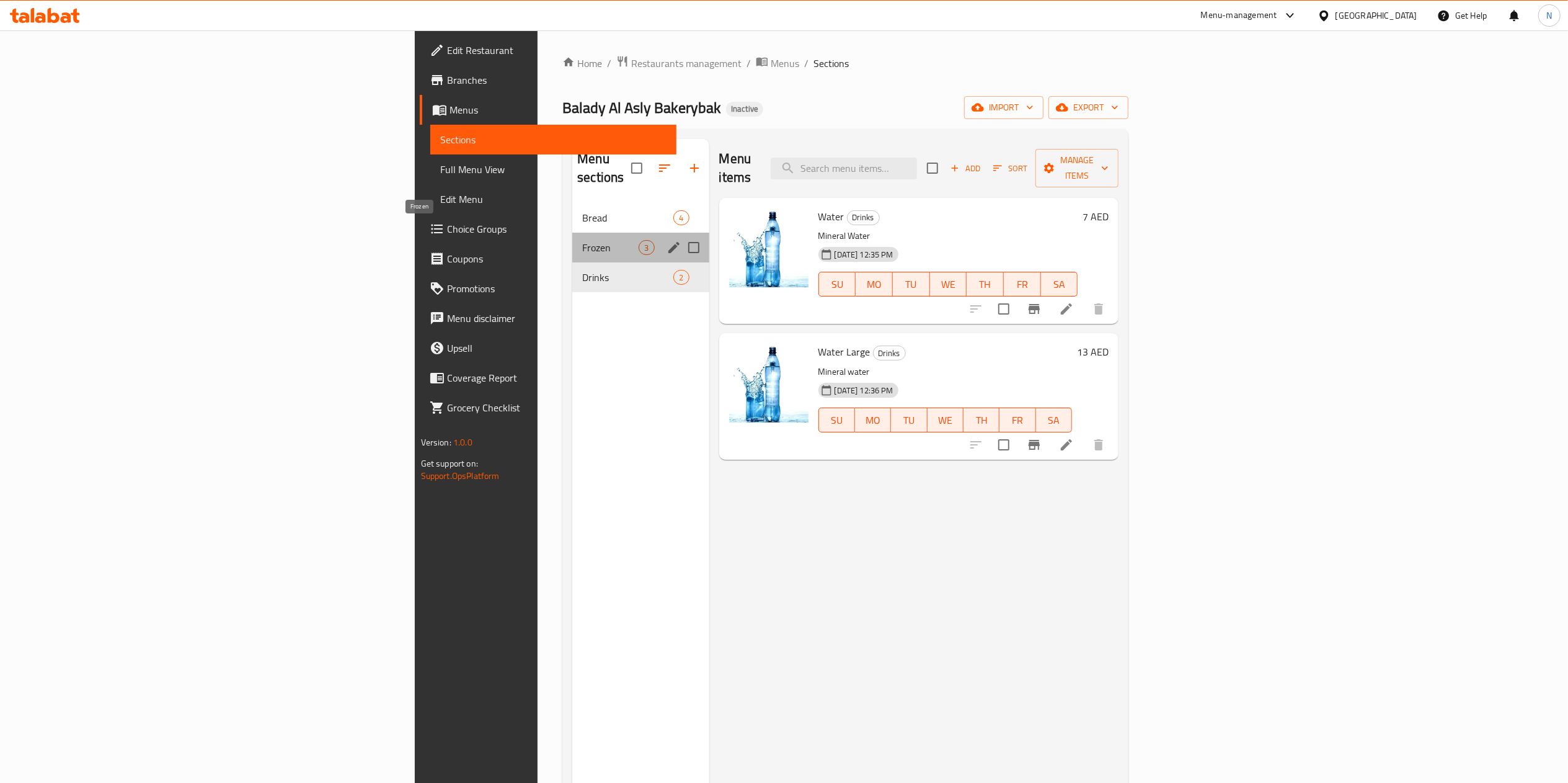
click at [582, 240] on span "Frozen" at bounding box center [610, 247] width 56 height 15
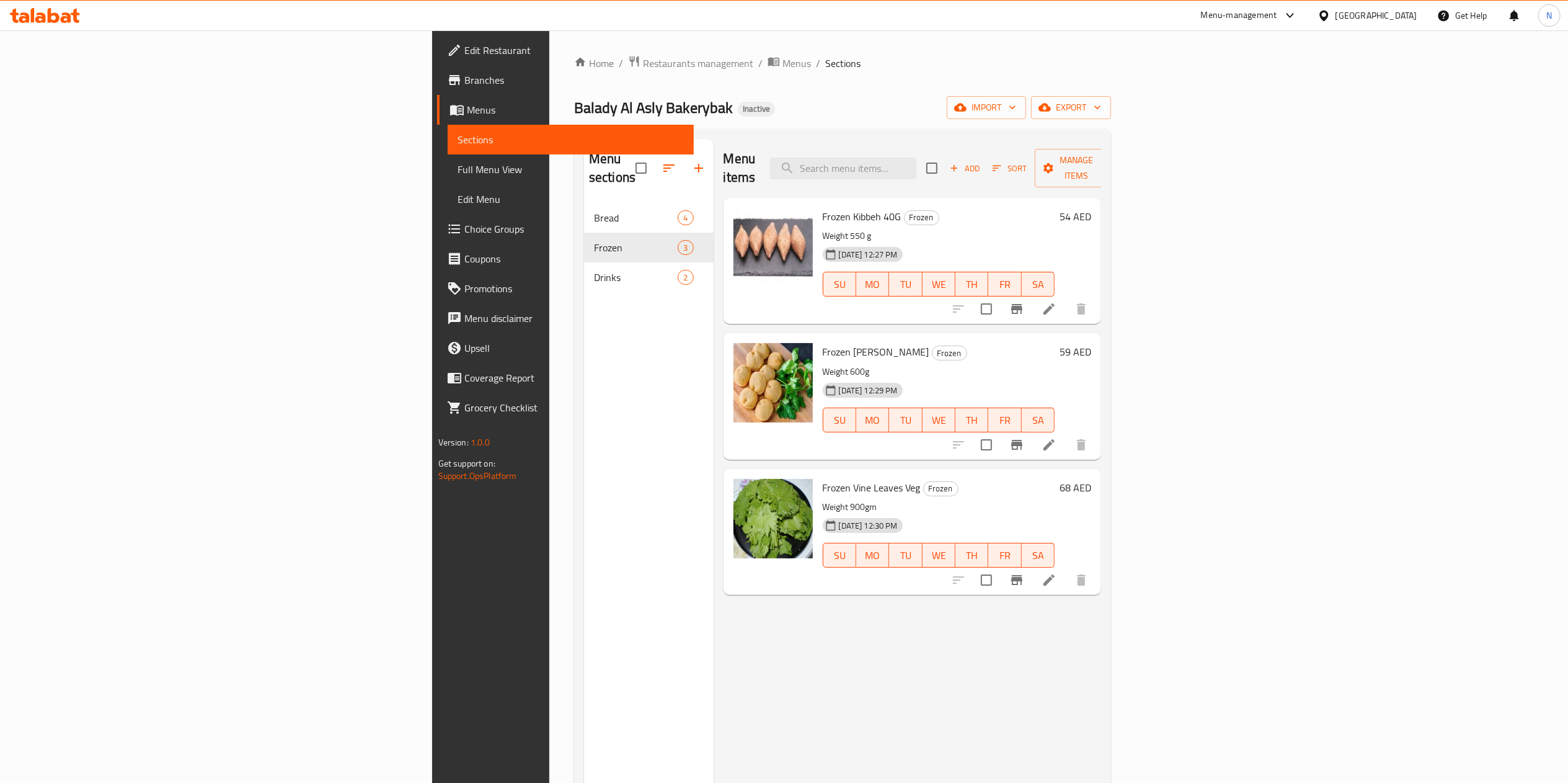
scroll to position [3, 0]
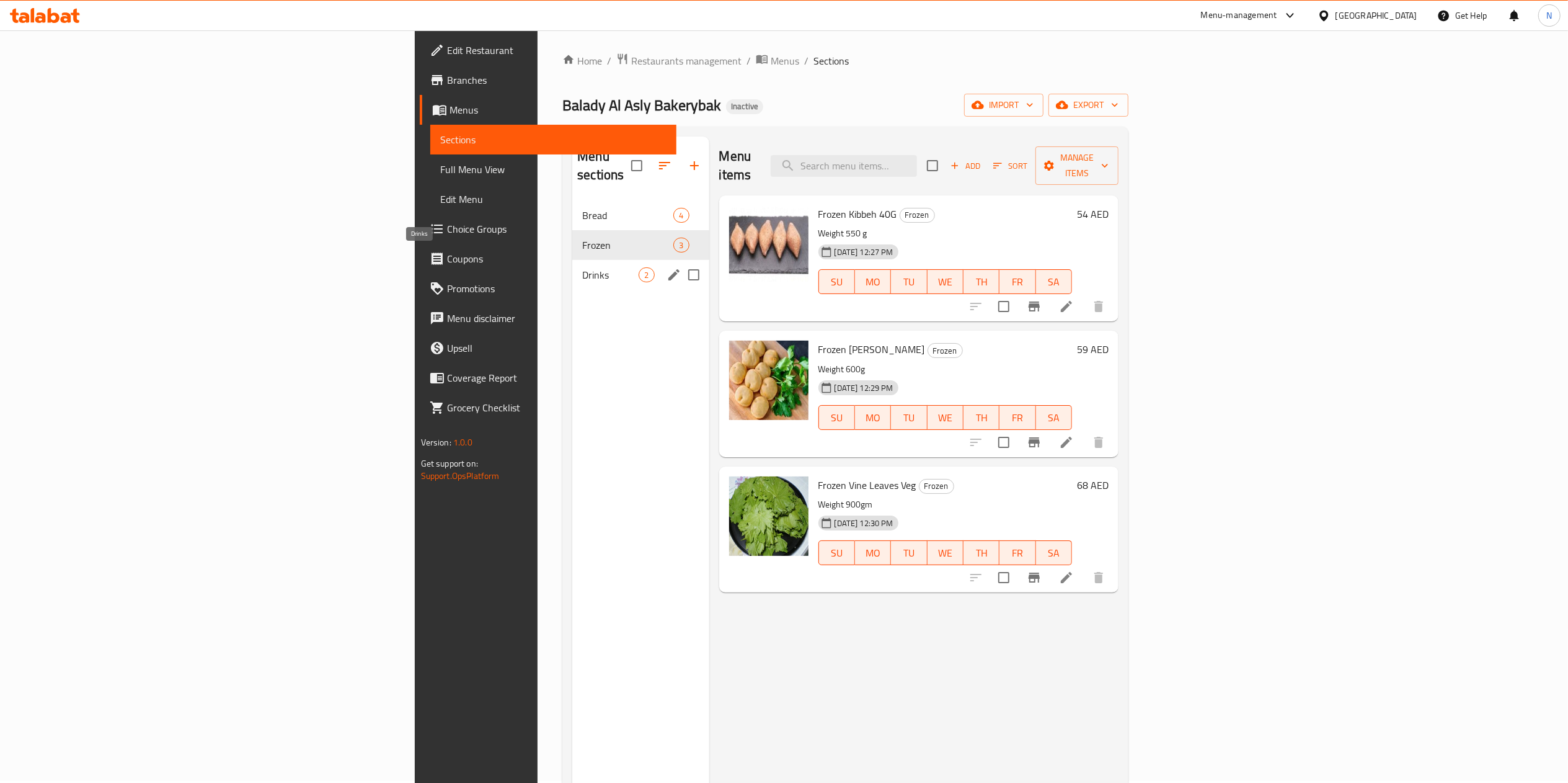
click at [582, 267] on span "Drinks" at bounding box center [610, 274] width 56 height 15
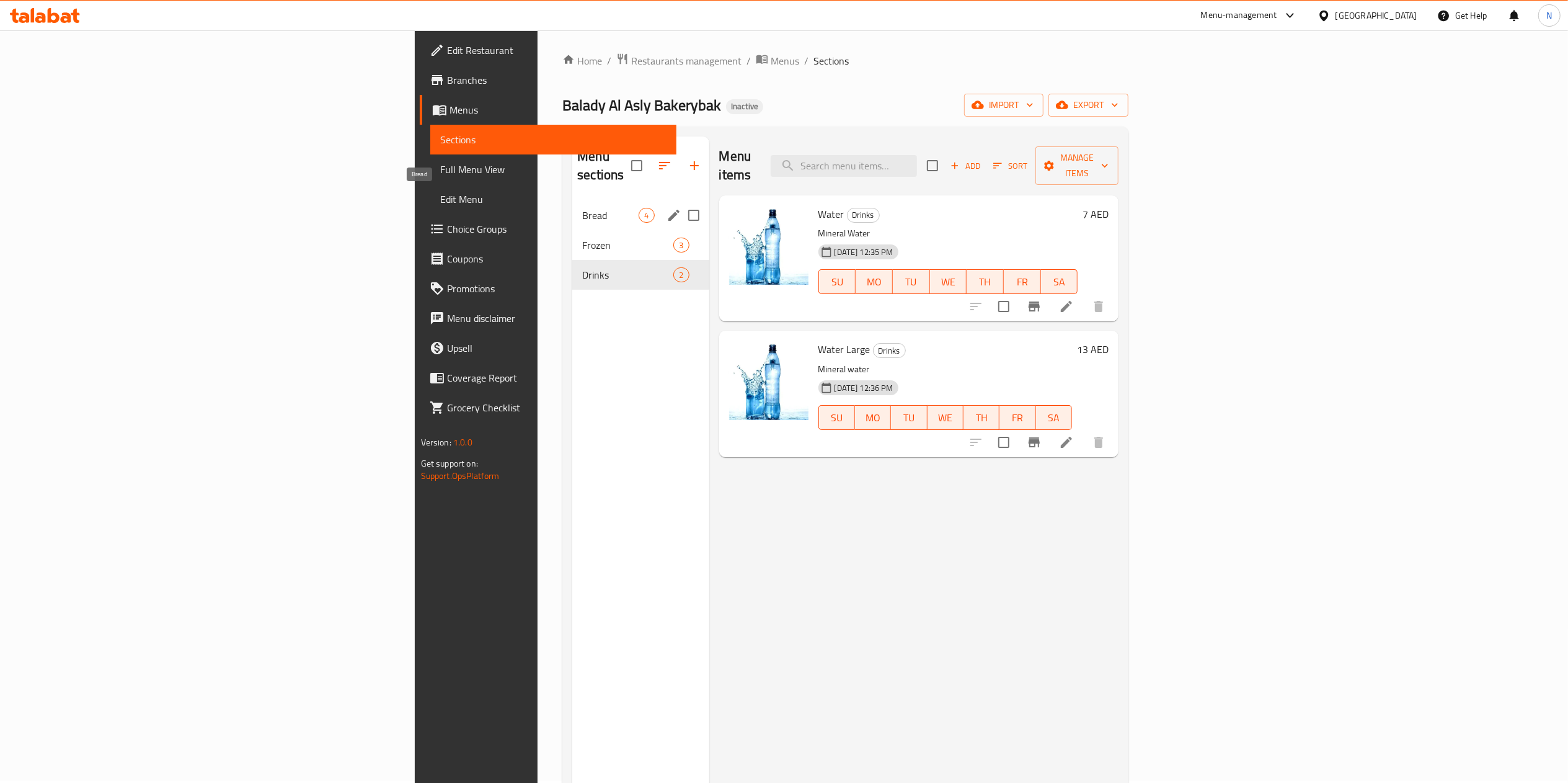
click at [582, 208] on span "Bread" at bounding box center [610, 215] width 56 height 15
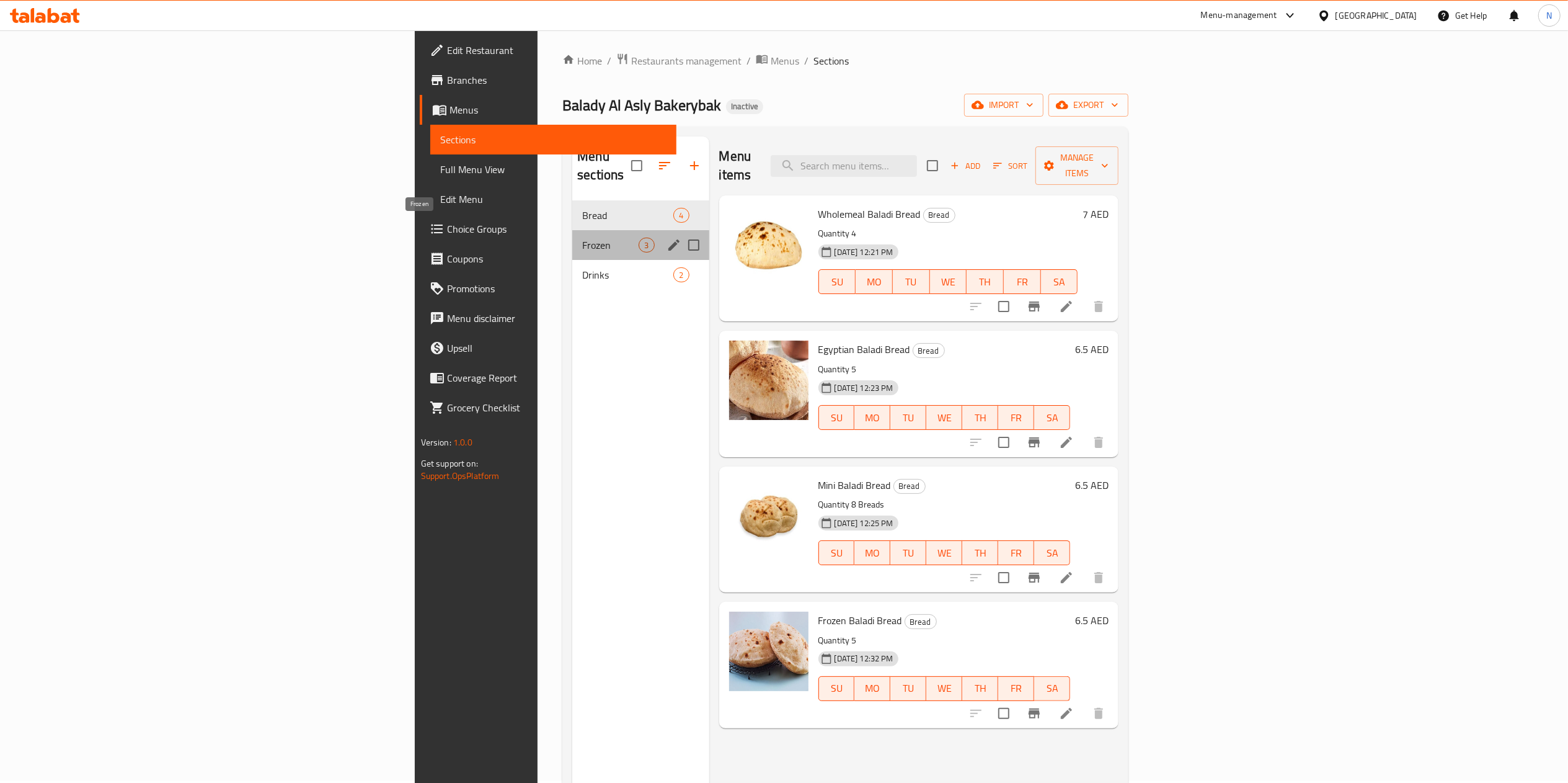
click at [582, 238] on span "Frozen" at bounding box center [610, 245] width 56 height 15
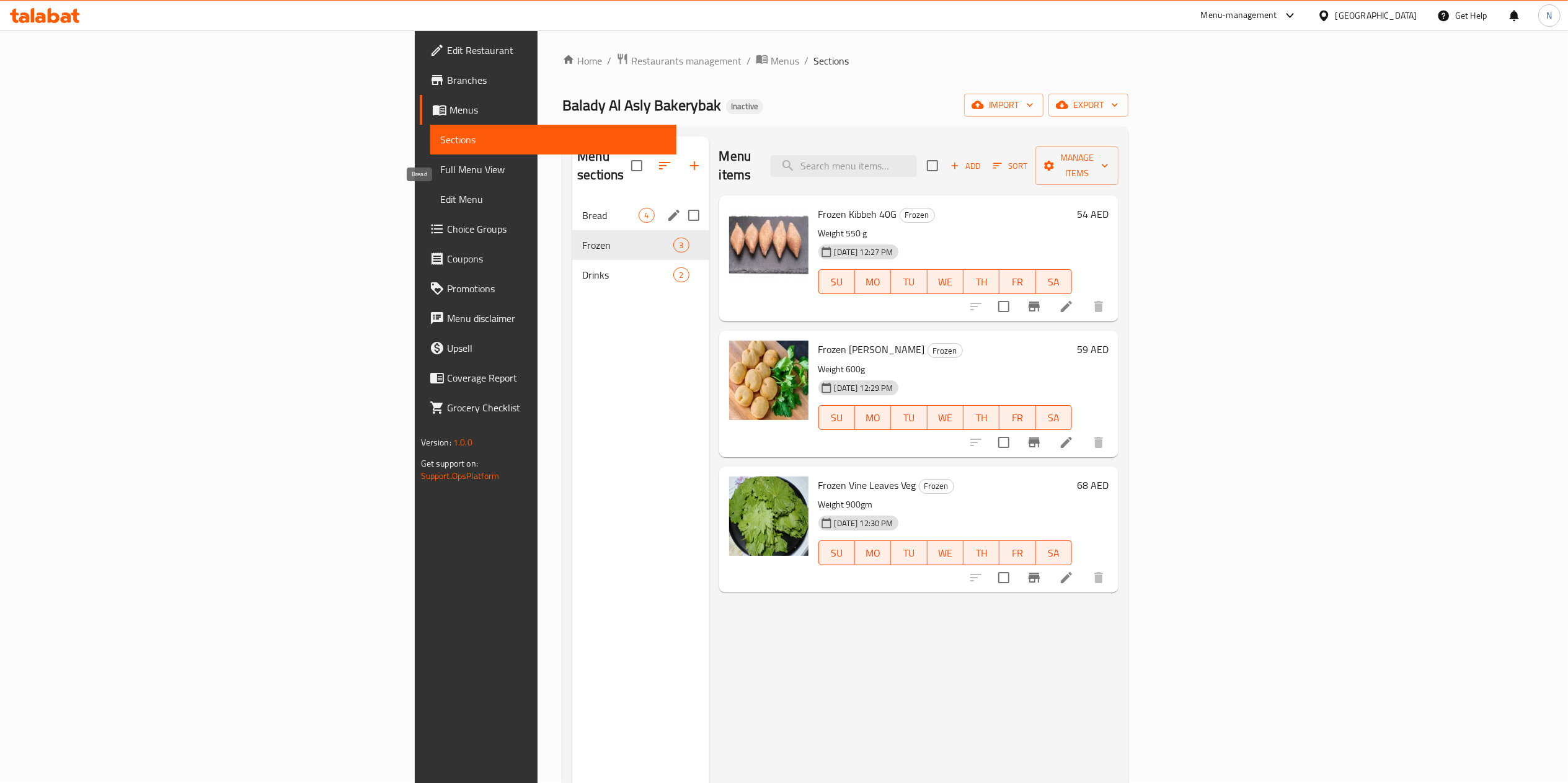
click at [582, 208] on span "Bread" at bounding box center [610, 215] width 56 height 15
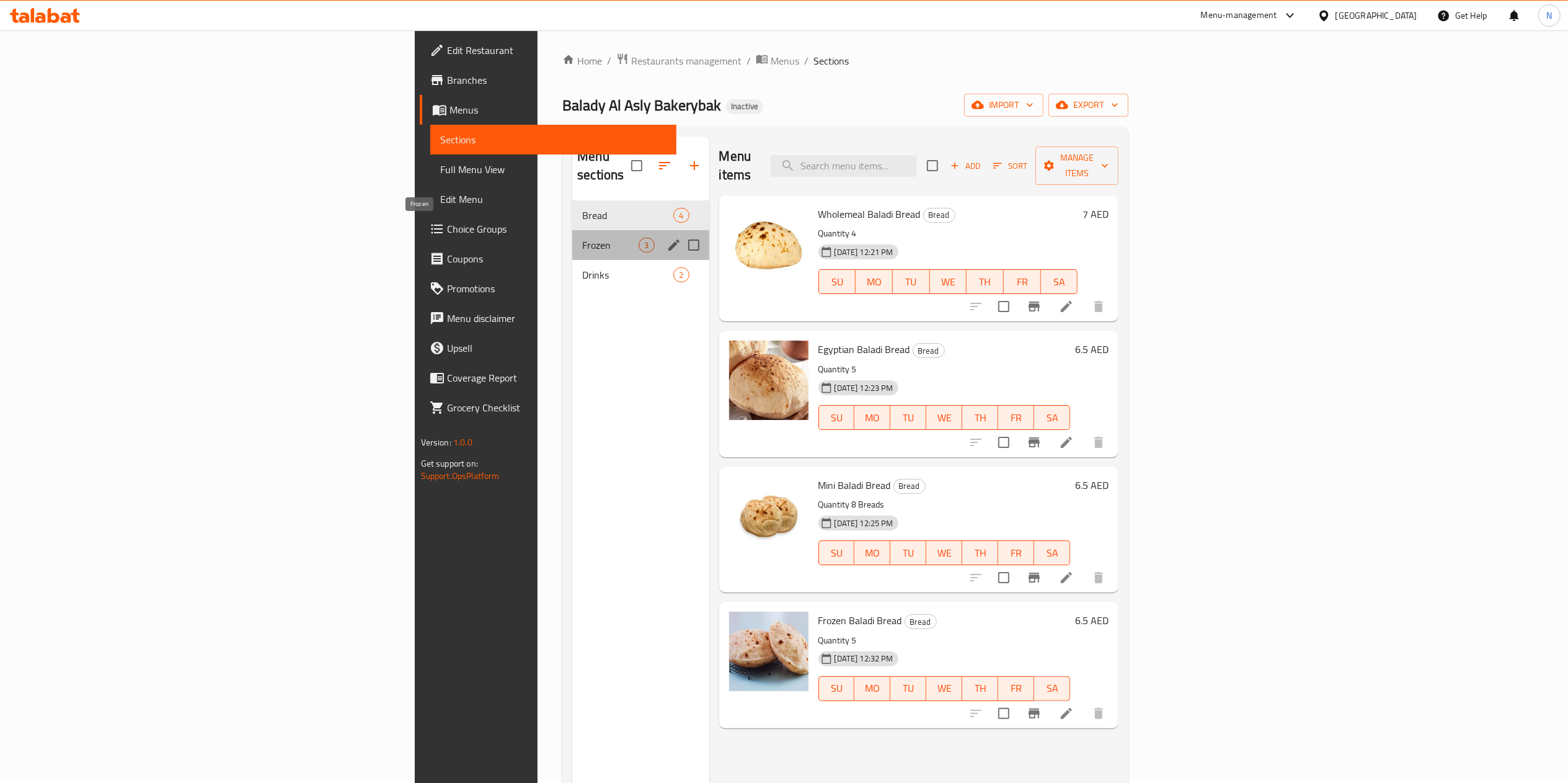
click at [582, 238] on span "Frozen" at bounding box center [610, 245] width 56 height 15
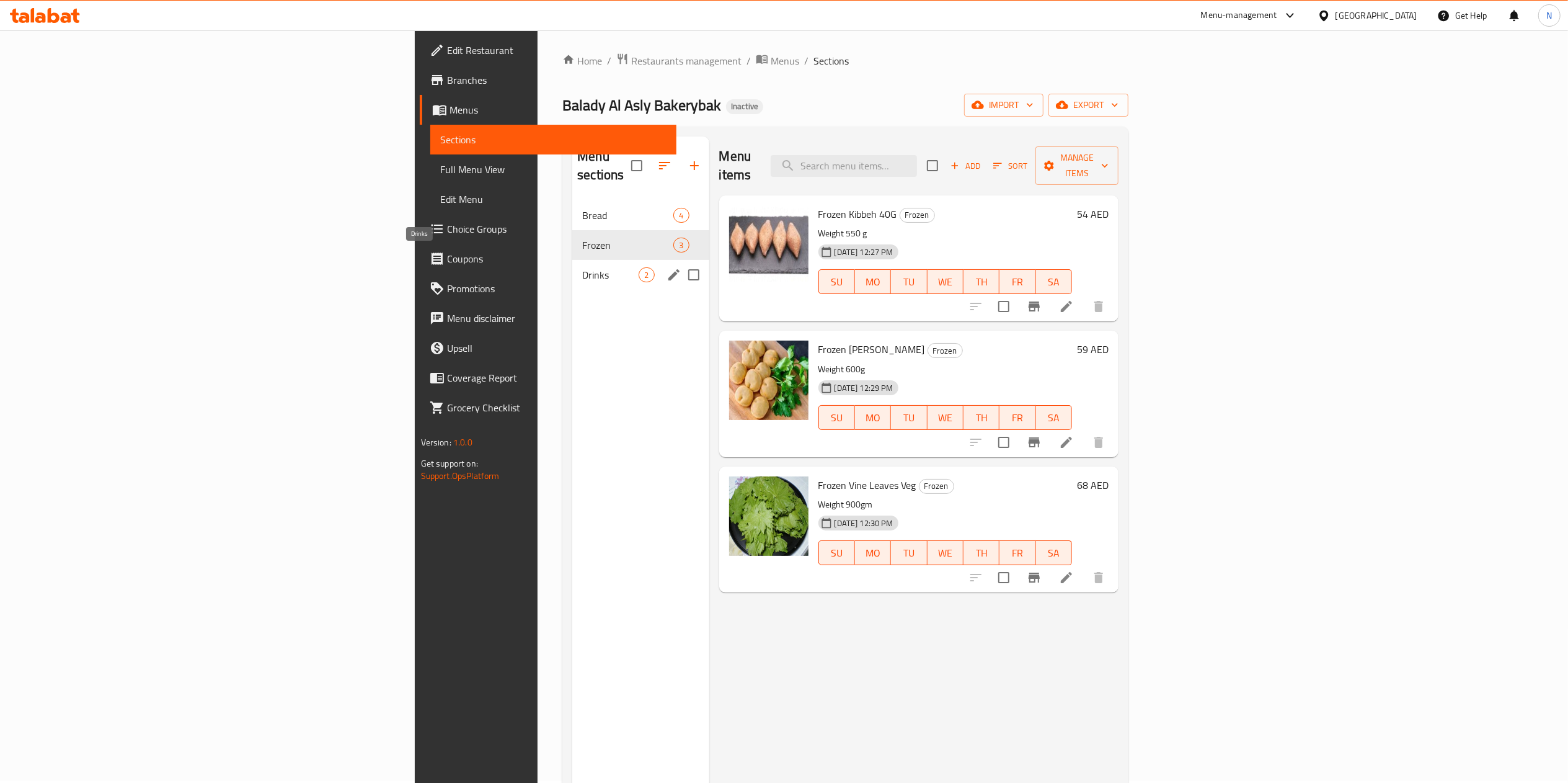
click at [582, 267] on span "Drinks" at bounding box center [610, 274] width 56 height 15
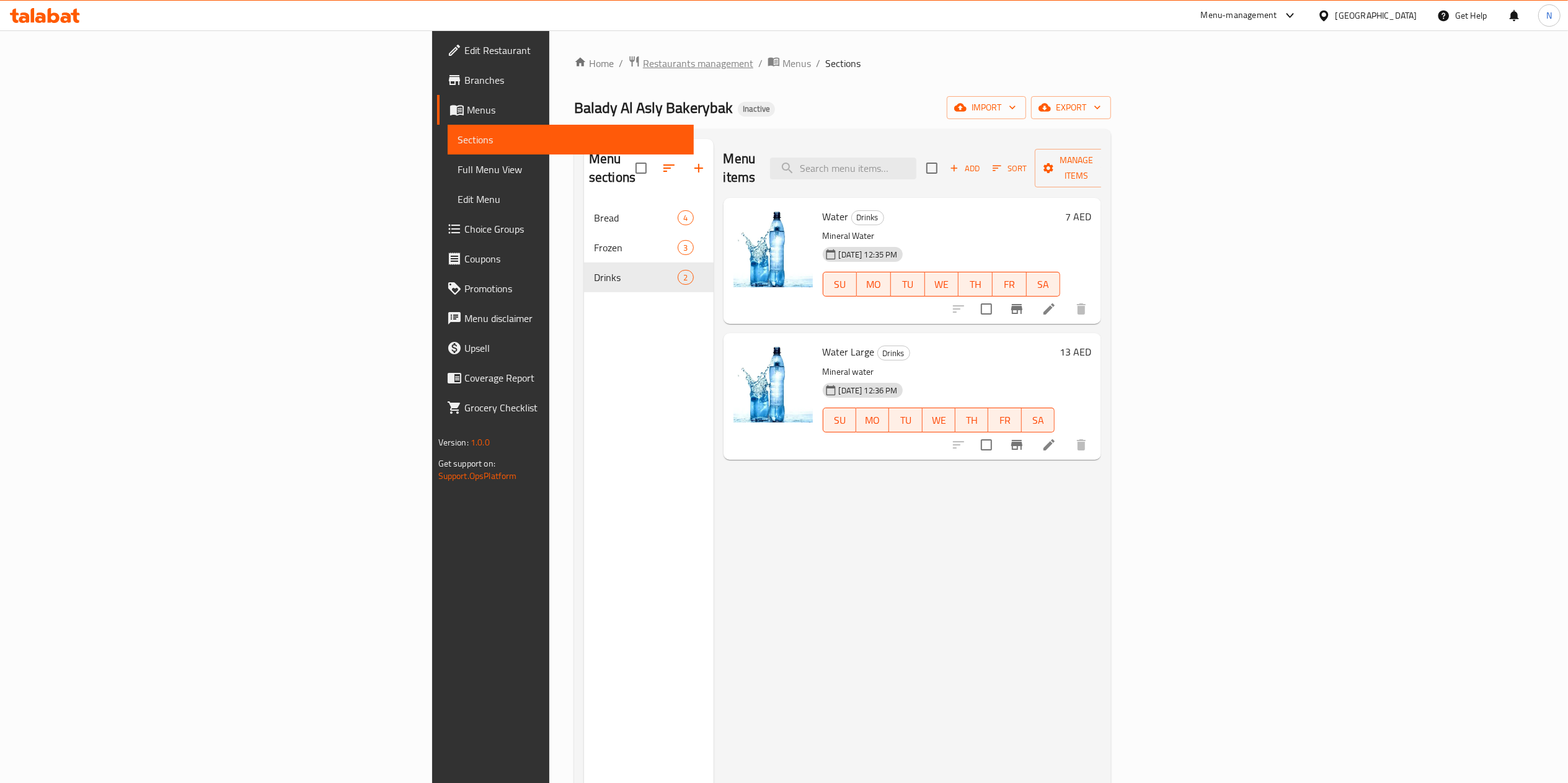
click at [643, 68] on span "Restaurants management" at bounding box center [698, 63] width 110 height 15
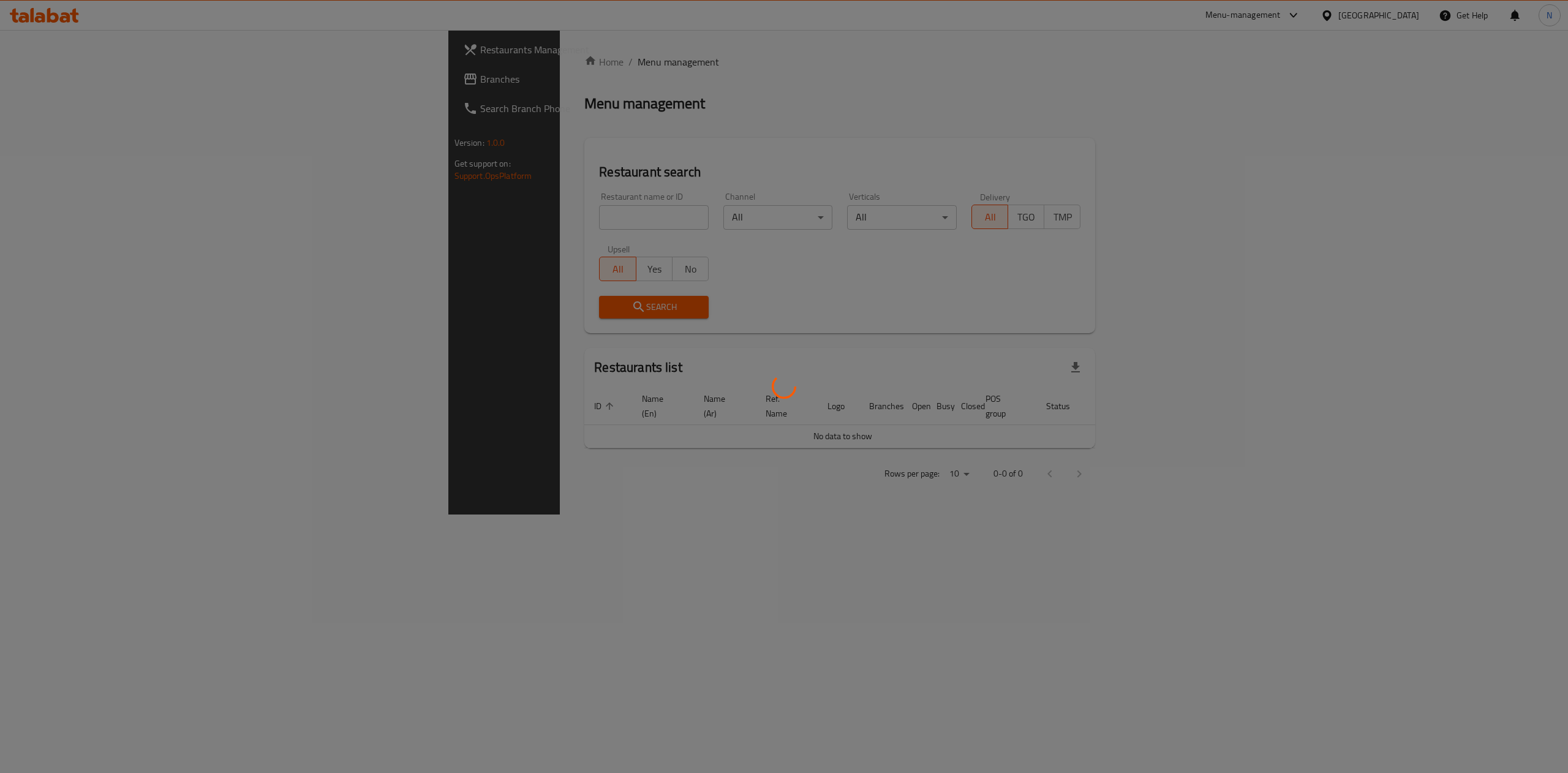
click at [92, 82] on div at bounding box center [784, 386] width 1568 height 773
click at [85, 82] on div at bounding box center [784, 386] width 1568 height 773
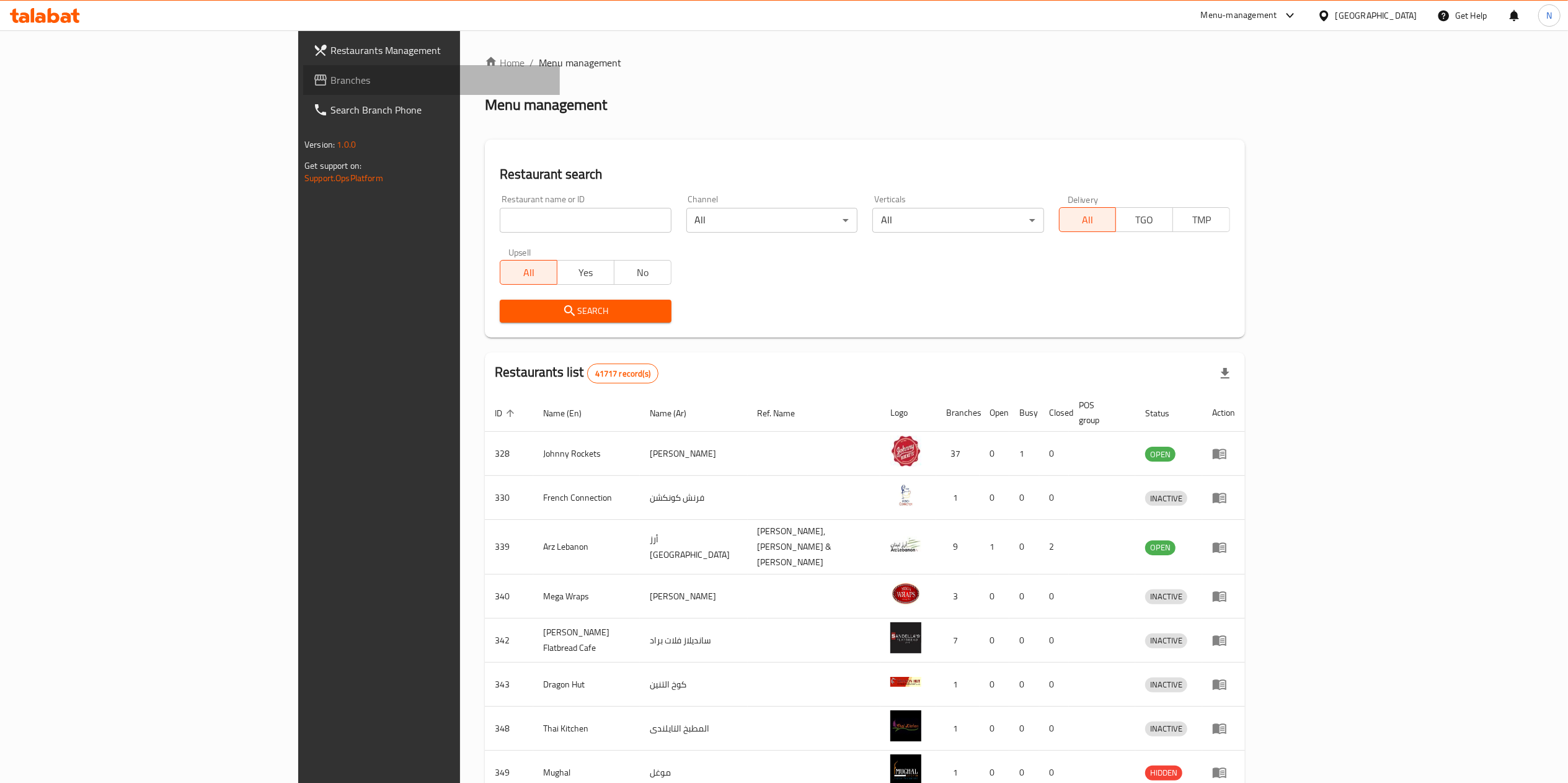
click at [330, 83] on span "Branches" at bounding box center [440, 79] width 219 height 15
